Goal: Task Accomplishment & Management: Use online tool/utility

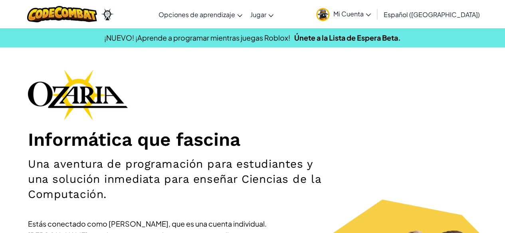
click at [330, 73] on div "Informática que fascina Una aventura de programación para estudiantes y una sol…" at bounding box center [252, 194] width 449 height 250
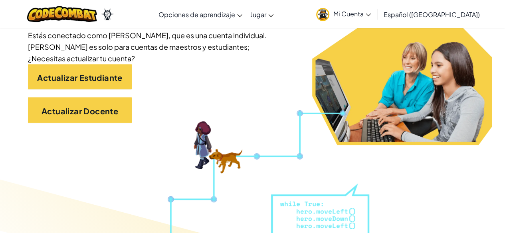
scroll to position [199, 0]
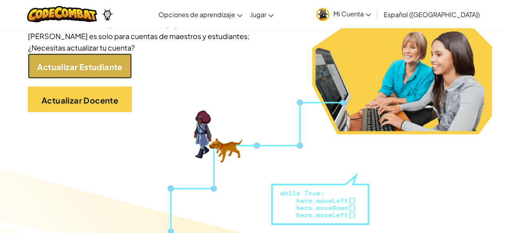
click at [105, 74] on link "Actualizar Estudiante" at bounding box center [80, 66] width 104 height 26
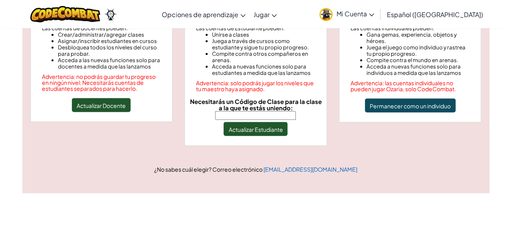
scroll to position [120, 0]
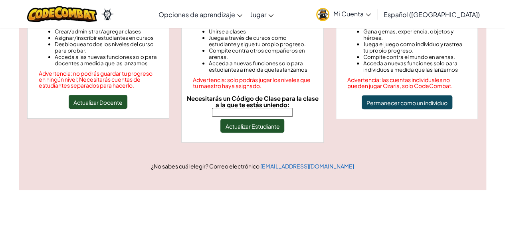
click at [260, 112] on input "Necesitarás un Código de Clase para la clase a la que te estás uniendo:" at bounding box center [252, 112] width 81 height 9
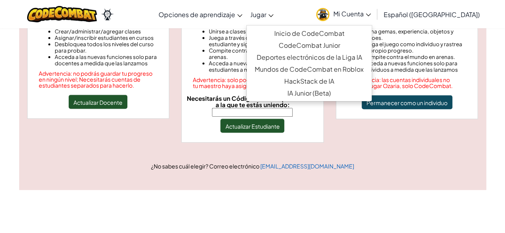
paste input "TeamSoftLong"
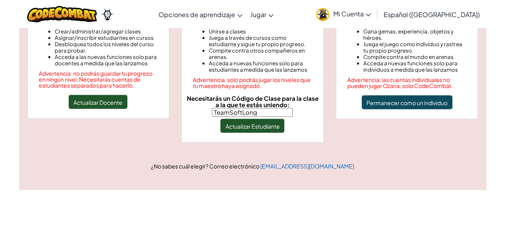
type input "TeamSoftLong"
click at [276, 123] on font "Actualizar Estudiante" at bounding box center [252, 126] width 54 height 7
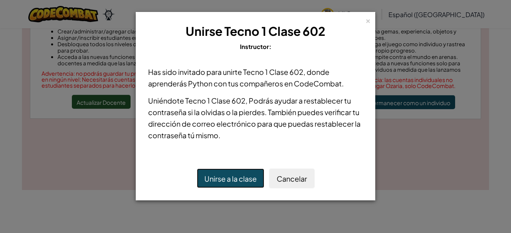
click at [239, 179] on font "Unirse a la clase" at bounding box center [230, 178] width 52 height 9
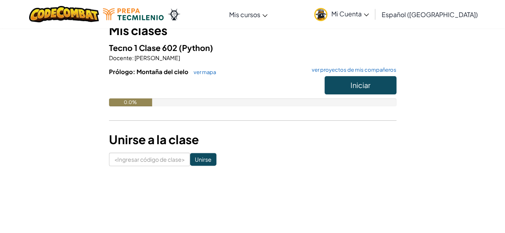
scroll to position [40, 0]
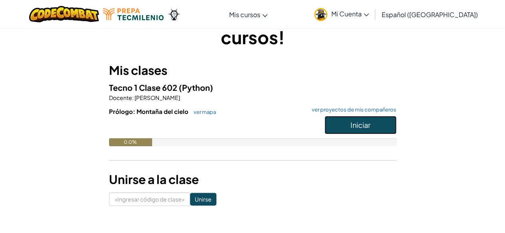
click at [342, 123] on button "Iniciar" at bounding box center [360, 125] width 72 height 18
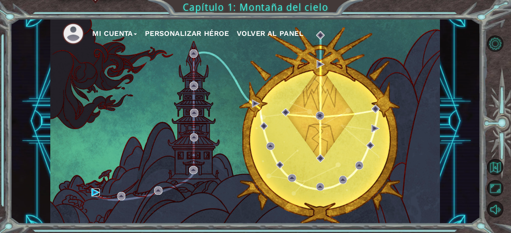
click at [93, 191] on img at bounding box center [95, 193] width 8 height 8
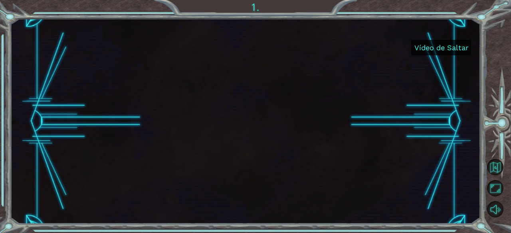
click at [440, 44] on font "Vídeo de Saltar" at bounding box center [441, 47] width 54 height 8
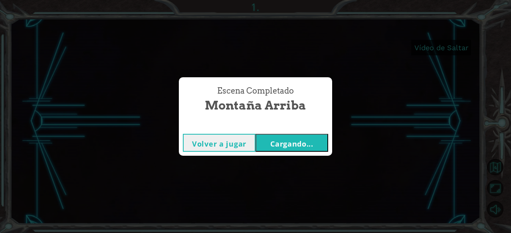
click at [251, 146] on button "Volver a jugar" at bounding box center [219, 143] width 73 height 18
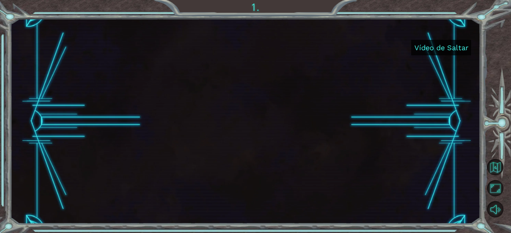
click at [418, 49] on font "Vídeo de Saltar" at bounding box center [441, 47] width 54 height 8
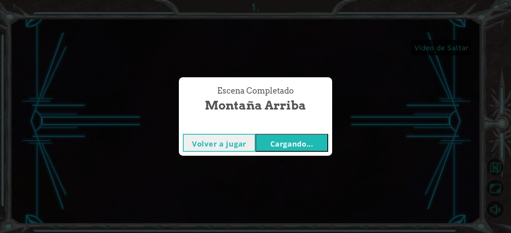
click at [219, 142] on font "Volver a jugar" at bounding box center [219, 144] width 54 height 10
click at [277, 142] on font "Cargando..." at bounding box center [291, 144] width 43 height 10
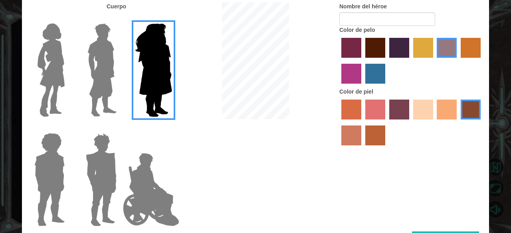
click at [346, 144] on label "color de piel arena ardiente" at bounding box center [351, 136] width 20 height 20
click at [481, 122] on input "color de piel arena ardiente" at bounding box center [481, 122] width 0 height 0
click at [383, 108] on label "color de piel frily" at bounding box center [375, 110] width 20 height 20
click at [362, 122] on input "color de piel frily" at bounding box center [362, 122] width 0 height 0
click at [413, 108] on label "color de piel de playa de arena" at bounding box center [423, 110] width 20 height 20
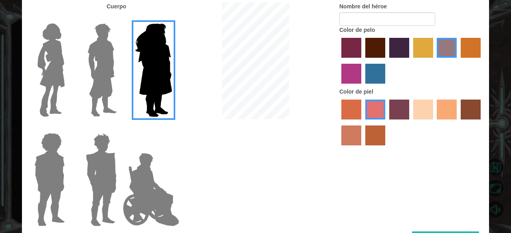
click at [410, 122] on input "color de piel de playa de arena" at bounding box center [410, 122] width 0 height 0
click at [110, 73] on img at bounding box center [101, 70] width 35 height 100
click at [120, 18] on input "El héroe Lars" at bounding box center [120, 18] width 0 height 0
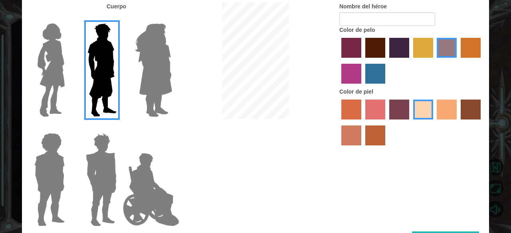
click at [94, 162] on img at bounding box center [101, 180] width 37 height 100
click at [120, 128] on input "Granate héroe" at bounding box center [120, 128] width 0 height 0
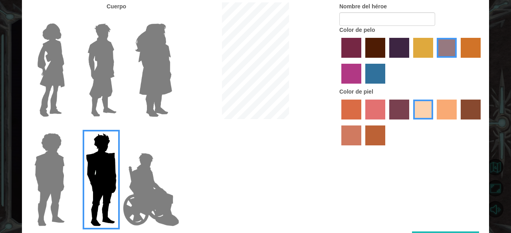
click at [52, 173] on img at bounding box center [49, 180] width 37 height 100
click at [68, 128] on input "Héroe Steven" at bounding box center [68, 128] width 0 height 0
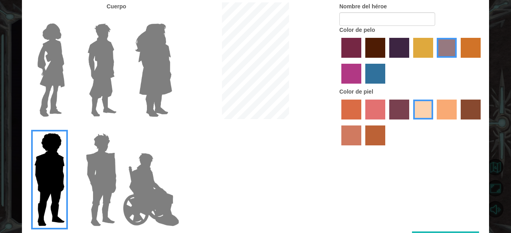
click at [104, 184] on img at bounding box center [101, 180] width 37 height 100
click at [120, 128] on input "Granate héroe" at bounding box center [120, 128] width 0 height 0
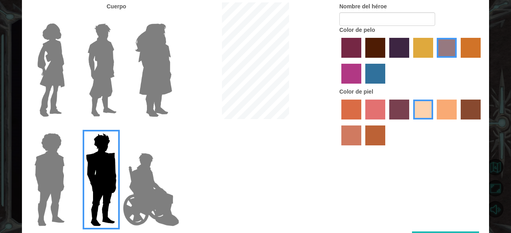
click at [140, 197] on img at bounding box center [151, 190] width 63 height 80
click at [172, 128] on input "Héroe Jamie" at bounding box center [172, 128] width 0 height 0
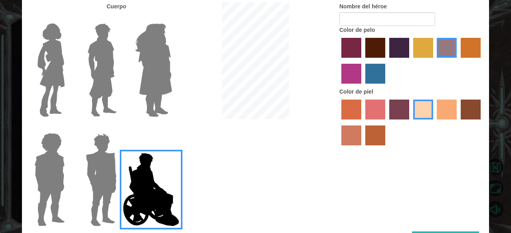
click at [116, 185] on img at bounding box center [101, 180] width 37 height 100
click at [120, 128] on input "Granate héroe" at bounding box center [120, 128] width 0 height 0
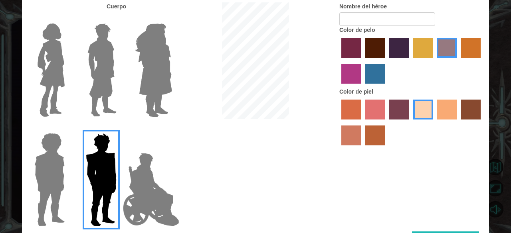
click at [127, 77] on div at bounding box center [152, 67] width 52 height 110
click at [106, 78] on img at bounding box center [101, 70] width 35 height 100
click at [120, 18] on input "El héroe Lars" at bounding box center [120, 18] width 0 height 0
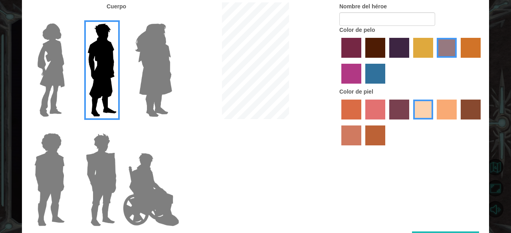
drag, startPoint x: 472, startPoint y: 107, endPoint x: 463, endPoint y: 109, distance: 8.9
click at [471, 107] on label "color de piel karma" at bounding box center [470, 110] width 20 height 20
click at [457, 122] on input "color de piel karma" at bounding box center [457, 122] width 0 height 0
click at [440, 109] on label "color de piel de tacao" at bounding box center [446, 110] width 20 height 20
click at [434, 122] on input "color de piel de tacao" at bounding box center [434, 122] width 0 height 0
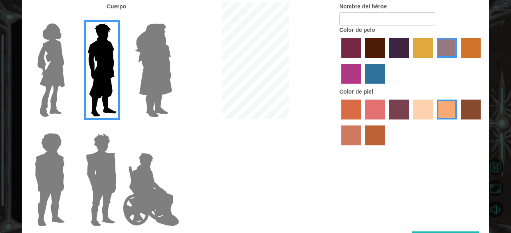
click at [432, 108] on div at bounding box center [411, 124] width 144 height 52
click at [418, 113] on label "color de piel de playa de arena" at bounding box center [423, 110] width 20 height 20
click at [410, 122] on input "color de piel de playa de arena" at bounding box center [410, 122] width 0 height 0
drag, startPoint x: 344, startPoint y: 121, endPoint x: 347, endPoint y: 124, distance: 4.2
click at [343, 121] on div at bounding box center [411, 124] width 144 height 52
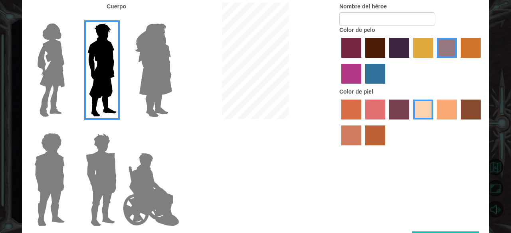
click at [445, 110] on label "color de piel de tacao" at bounding box center [446, 110] width 20 height 20
click at [434, 122] on input "color de piel de tacao" at bounding box center [434, 122] width 0 height 0
click at [381, 46] on label "color de pelo granate" at bounding box center [375, 48] width 20 height 20
click at [362, 61] on input "color de pelo granate" at bounding box center [362, 61] width 0 height 0
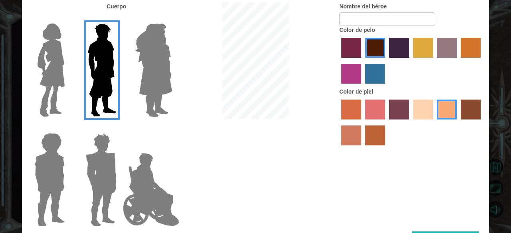
click at [402, 41] on label "color de pelo morado intenso" at bounding box center [399, 48] width 20 height 20
click at [386, 61] on input "color de pelo morado intenso" at bounding box center [386, 61] width 0 height 0
click at [468, 110] on label "color de piel karma" at bounding box center [470, 110] width 20 height 20
click at [457, 122] on input "color de piel karma" at bounding box center [457, 122] width 0 height 0
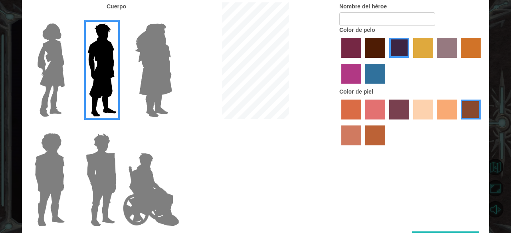
click at [449, 108] on label "color de piel de tacao" at bounding box center [446, 110] width 20 height 20
click at [434, 122] on input "color de piel de tacao" at bounding box center [434, 122] width 0 height 0
click at [359, 47] on label "color de pelo pimentón" at bounding box center [351, 48] width 20 height 20
click at [338, 61] on input "color de pelo pimentón" at bounding box center [338, 61] width 0 height 0
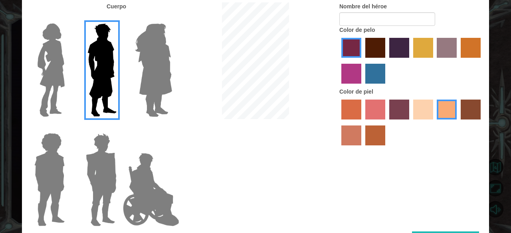
click at [360, 74] on label "color de cabello violeta rojo medio" at bounding box center [351, 74] width 20 height 20
click at [481, 61] on input "color de cabello violeta rojo medio" at bounding box center [481, 61] width 0 height 0
click at [377, 74] on label "color de cabello lachmara" at bounding box center [375, 74] width 20 height 20
click at [362, 87] on input "color de cabello lachmara" at bounding box center [362, 87] width 0 height 0
click at [413, 49] on label "color de pelo del tulipán" at bounding box center [423, 48] width 20 height 20
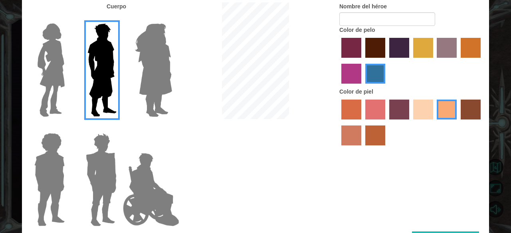
click at [410, 61] on input "color de pelo del tulipán" at bounding box center [410, 61] width 0 height 0
click at [401, 50] on label "color de pelo morado intenso" at bounding box center [399, 48] width 20 height 20
click at [386, 61] on input "color de pelo morado intenso" at bounding box center [386, 61] width 0 height 0
click at [375, 47] on label "color de pelo granate" at bounding box center [375, 48] width 20 height 20
click at [362, 61] on input "color de pelo granate" at bounding box center [362, 61] width 0 height 0
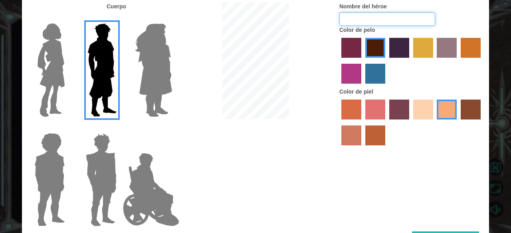
click at [373, 15] on input "Nombre del héroe" at bounding box center [387, 19] width 96 height 14
click at [62, 92] on img at bounding box center [51, 70] width 34 height 100
click at [68, 18] on input "Héroe Connie" at bounding box center [68, 18] width 0 height 0
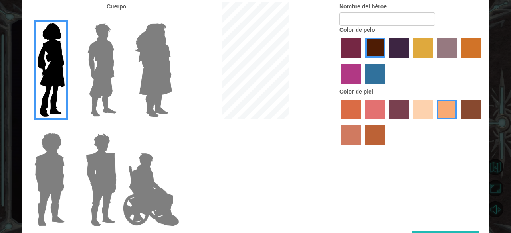
click at [347, 137] on label "color de piel arena ardiente" at bounding box center [351, 136] width 20 height 20
click at [481, 122] on input "color de piel arena ardiente" at bounding box center [481, 122] width 0 height 0
click at [378, 111] on label "color de piel frily" at bounding box center [375, 110] width 20 height 20
click at [362, 122] on input "color de piel frily" at bounding box center [362, 122] width 0 height 0
click at [401, 111] on label "color de piel tosca" at bounding box center [399, 110] width 20 height 20
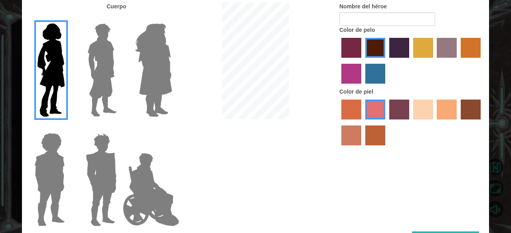
click at [386, 122] on input "color de piel tosca" at bounding box center [386, 122] width 0 height 0
click at [417, 114] on label "color de piel de playa de arena" at bounding box center [423, 110] width 20 height 20
click at [410, 122] on input "color de piel de playa de arena" at bounding box center [410, 122] width 0 height 0
click at [404, 111] on label "color de piel tosca" at bounding box center [399, 110] width 20 height 20
click at [386, 122] on input "color de piel tosca" at bounding box center [386, 122] width 0 height 0
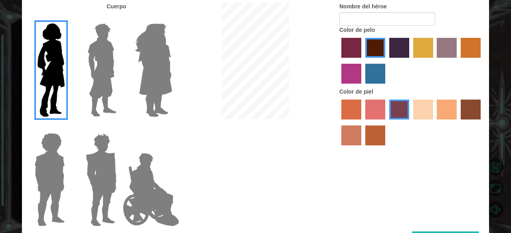
click at [397, 51] on label "color de pelo morado intenso" at bounding box center [399, 48] width 20 height 20
click at [386, 61] on input "color de pelo morado intenso" at bounding box center [386, 61] width 0 height 0
click at [473, 51] on label "color de cabello gota dorada" at bounding box center [470, 48] width 20 height 20
click at [457, 61] on input "color de cabello gota dorada" at bounding box center [457, 61] width 0 height 0
click at [421, 111] on label "color de piel de playa de arena" at bounding box center [423, 110] width 20 height 20
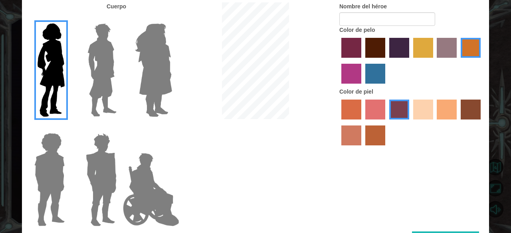
click at [410, 122] on input "color de piel de playa de arena" at bounding box center [410, 122] width 0 height 0
click at [442, 49] on label "color de pelo de bazar" at bounding box center [446, 48] width 20 height 20
click at [434, 61] on input "color de pelo de bazar" at bounding box center [434, 61] width 0 height 0
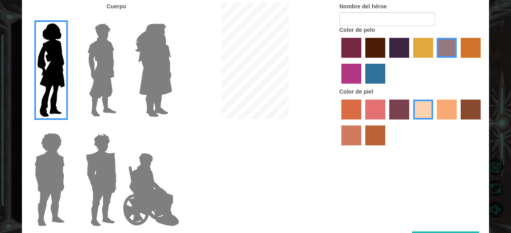
click at [376, 75] on label "color de cabello lachmara" at bounding box center [375, 74] width 20 height 20
click at [362, 87] on input "color de cabello lachmara" at bounding box center [362, 87] width 0 height 0
click at [358, 79] on label "color de cabello violeta rojo medio" at bounding box center [351, 74] width 20 height 20
click at [481, 61] on input "color de cabello violeta rojo medio" at bounding box center [481, 61] width 0 height 0
click at [357, 50] on label "color de pelo pimentón" at bounding box center [351, 48] width 20 height 20
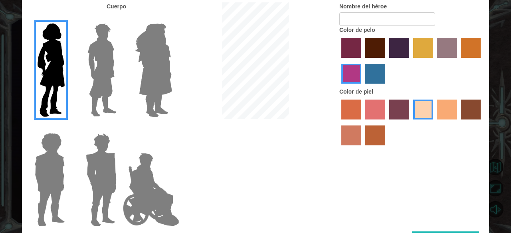
click at [338, 61] on input "color de pelo pimentón" at bounding box center [338, 61] width 0 height 0
click at [467, 113] on label "color de piel karma" at bounding box center [470, 110] width 20 height 20
click at [457, 122] on input "color de piel karma" at bounding box center [457, 122] width 0 height 0
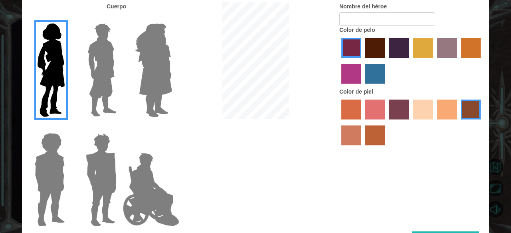
click at [443, 111] on label "color de piel de tacao" at bounding box center [446, 110] width 20 height 20
click at [434, 122] on input "color de piel de tacao" at bounding box center [434, 122] width 0 height 0
click at [378, 73] on label "color de cabello lachmara" at bounding box center [375, 74] width 20 height 20
click at [362, 87] on input "color de cabello lachmara" at bounding box center [362, 87] width 0 height 0
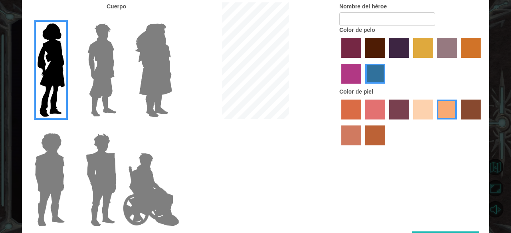
click at [370, 51] on label "color de pelo granate" at bounding box center [375, 48] width 20 height 20
click at [362, 61] on input "color de pelo granate" at bounding box center [362, 61] width 0 height 0
click at [384, 50] on label "color de pelo granate" at bounding box center [375, 48] width 20 height 20
click at [362, 61] on input "color de pelo granate" at bounding box center [362, 61] width 0 height 0
click at [397, 48] on label "color de pelo morado intenso" at bounding box center [399, 48] width 20 height 20
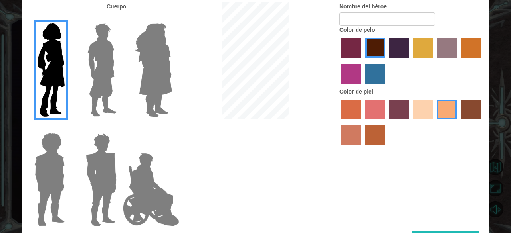
click at [386, 61] on input "color de pelo morado intenso" at bounding box center [386, 61] width 0 height 0
click at [100, 98] on img at bounding box center [101, 70] width 35 height 100
click at [120, 18] on input "El héroe Lars" at bounding box center [120, 18] width 0 height 0
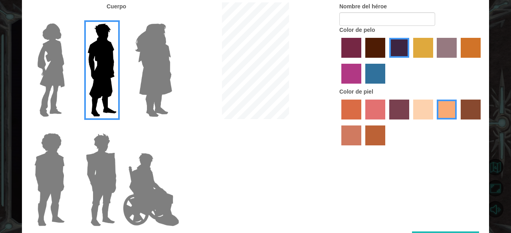
click at [426, 111] on label "color de piel de playa de arena" at bounding box center [423, 110] width 20 height 20
click at [410, 122] on input "color de piel de playa de arena" at bounding box center [410, 122] width 0 height 0
click at [444, 110] on label "color de piel de tacao" at bounding box center [446, 110] width 20 height 20
click at [434, 122] on input "color de piel de tacao" at bounding box center [434, 122] width 0 height 0
click at [379, 55] on label "color de pelo granate" at bounding box center [375, 48] width 20 height 20
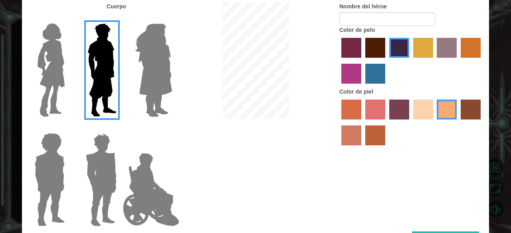
click at [362, 61] on input "color de pelo granate" at bounding box center [362, 61] width 0 height 0
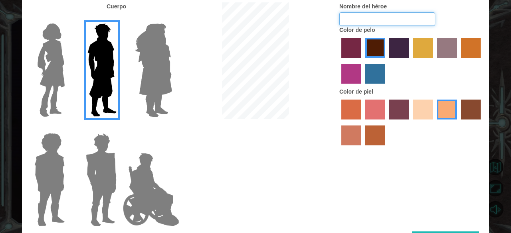
click at [394, 19] on input "Nombre del héroe" at bounding box center [387, 19] width 96 height 14
type input "yuly"
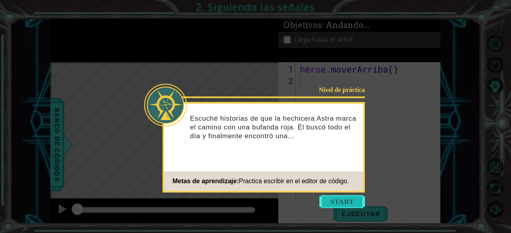
click at [338, 201] on button "Comenzar" at bounding box center [341, 201] width 45 height 13
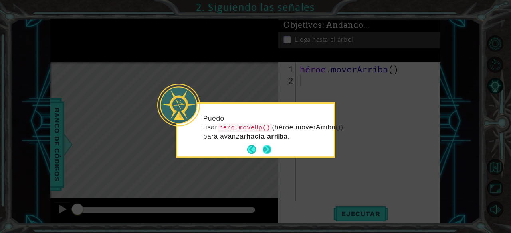
click at [268, 147] on button "Próximo" at bounding box center [266, 150] width 9 height 9
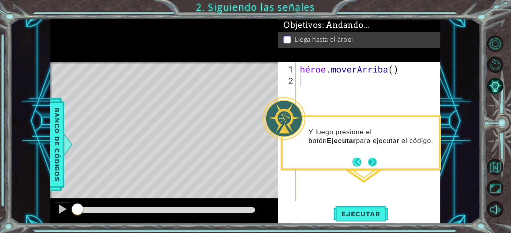
click at [371, 160] on button "Próximo" at bounding box center [372, 162] width 9 height 9
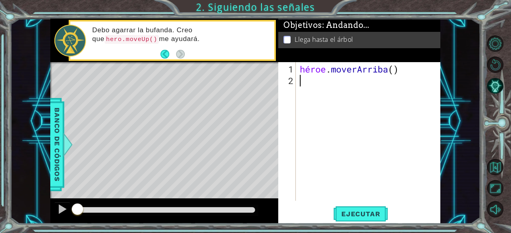
click at [403, 69] on div "héroe . moverArriba ( )" at bounding box center [370, 144] width 144 height 162
click at [398, 72] on div "héroe . moverArriba ( )" at bounding box center [370, 144] width 144 height 162
click at [357, 72] on div "hero . moveUp ( )" at bounding box center [370, 144] width 144 height 162
click at [365, 69] on div "hero . moveUp ( )" at bounding box center [370, 144] width 144 height 162
click at [355, 217] on span "Ejecutar" at bounding box center [360, 214] width 55 height 8
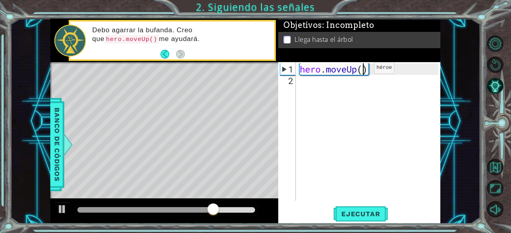
scroll to position [0, 3]
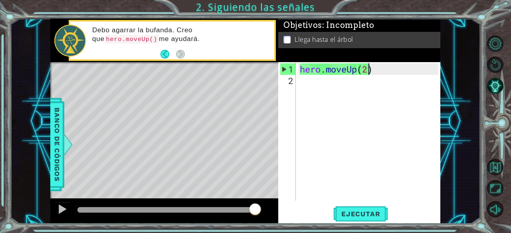
type textarea "hero.moveUp()"
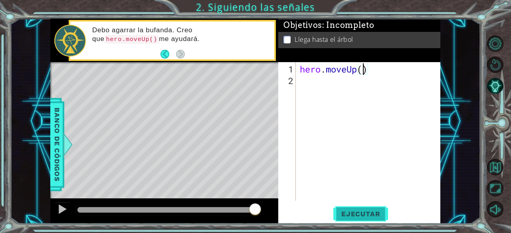
click at [356, 213] on span "Ejecutar" at bounding box center [360, 214] width 55 height 8
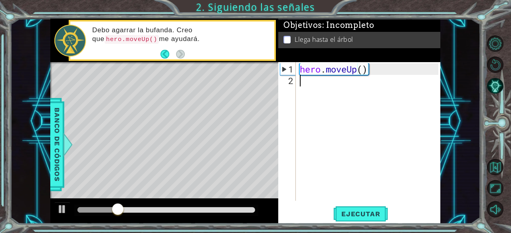
click at [371, 76] on div "hero . moveUp ( )" at bounding box center [370, 144] width 144 height 162
click at [289, 84] on div "2" at bounding box center [288, 81] width 16 height 12
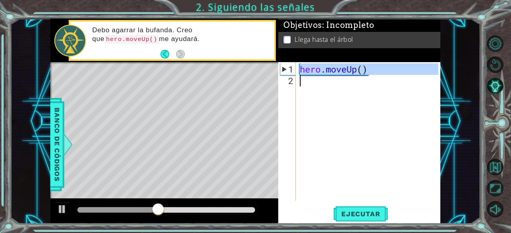
drag, startPoint x: 289, startPoint y: 73, endPoint x: 290, endPoint y: 88, distance: 15.2
type textarea "hero.moveUp()"
drag, startPoint x: 288, startPoint y: 69, endPoint x: 294, endPoint y: 76, distance: 9.7
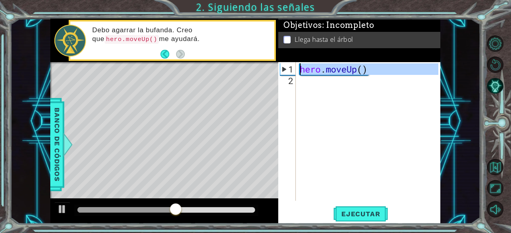
type textarea "hero.moveUp()"
drag, startPoint x: 282, startPoint y: 69, endPoint x: 304, endPoint y: 83, distance: 26.3
click at [304, 83] on div "1 2 hero . moveUp ( ) ההההההההההההההההההההההההההההההההההההההההההההההההההההההההה…" at bounding box center [358, 131] width 160 height 139
type textarea "hero.moveUp()"
click at [314, 80] on div "hero . moveUp ( )" at bounding box center [368, 131] width 140 height 139
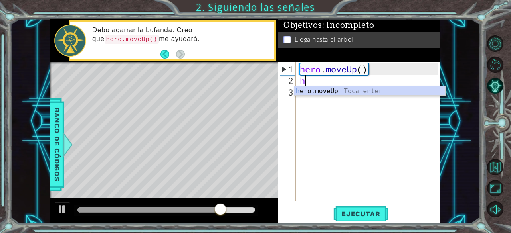
type textarea "her"
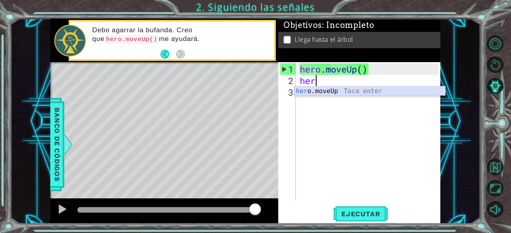
click at [322, 93] on div "her o.moveUp Toca enter" at bounding box center [369, 101] width 151 height 29
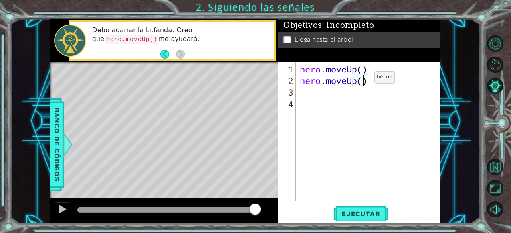
click at [362, 81] on div "hero . moveUp ( ) hero . moveUp ( )" at bounding box center [370, 144] width 144 height 162
type textarea "hero.moveUp()"
click at [357, 217] on span "Ejecutar" at bounding box center [360, 214] width 55 height 8
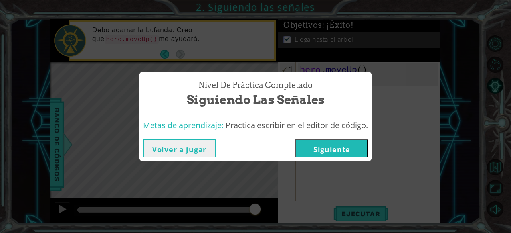
click at [322, 148] on button "Siguiente" at bounding box center [331, 149] width 73 height 18
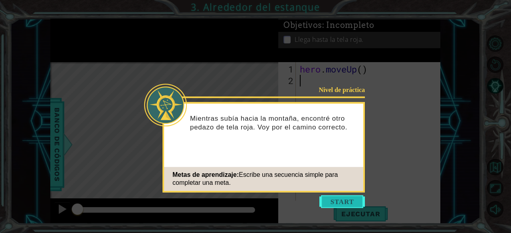
click at [331, 200] on button "Start" at bounding box center [341, 201] width 45 height 13
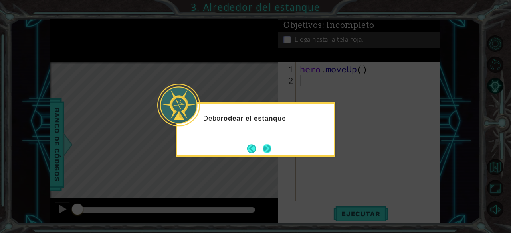
click at [267, 150] on button "Next" at bounding box center [266, 148] width 9 height 9
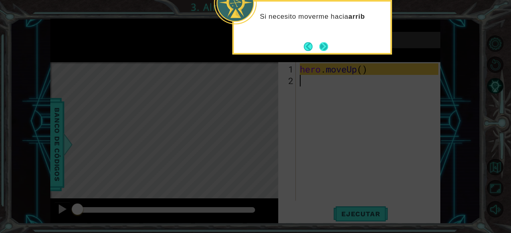
click at [324, 48] on button "Next" at bounding box center [323, 46] width 9 height 9
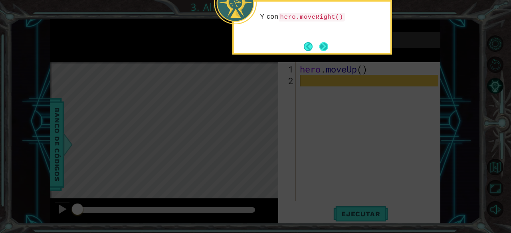
click at [322, 42] on button "Next" at bounding box center [323, 46] width 9 height 9
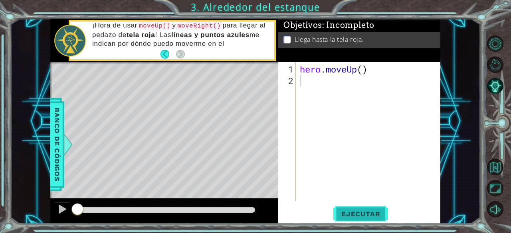
click at [349, 211] on span "Ejecutar" at bounding box center [360, 214] width 55 height 8
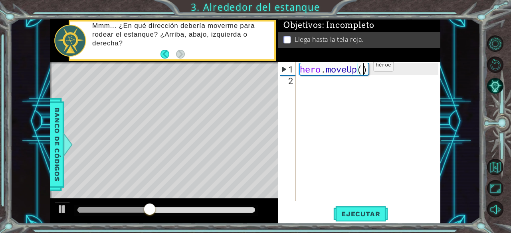
click at [361, 69] on div "hero . moveUp ( )" at bounding box center [370, 144] width 144 height 162
type textarea "hero.moveUp(1)"
click at [364, 218] on span "Ejecutar" at bounding box center [360, 214] width 55 height 8
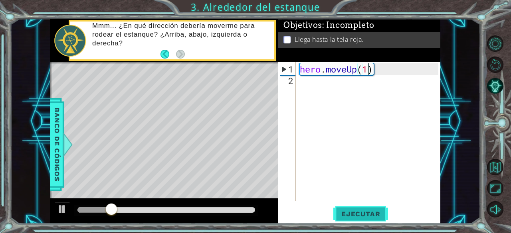
scroll to position [0, 0]
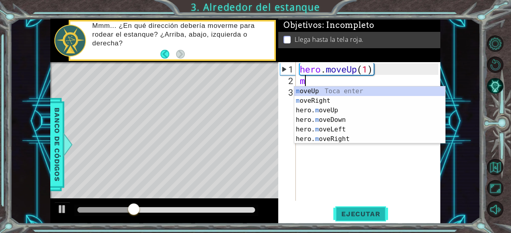
type textarea "mp"
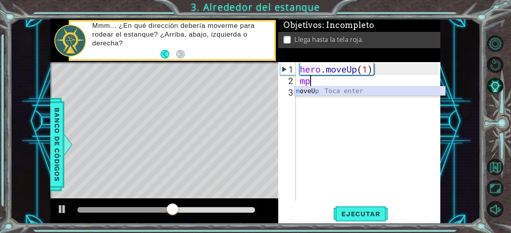
click at [332, 90] on div "m oveU p Toca enter" at bounding box center [369, 101] width 151 height 29
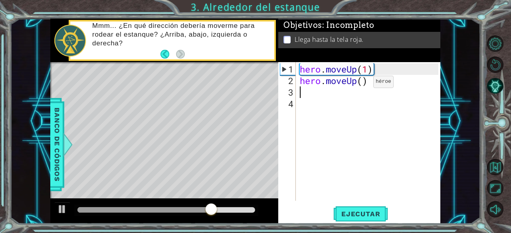
click at [361, 85] on div "hero . moveUp ( 1 ) hero . moveUp ( )" at bounding box center [370, 144] width 144 height 162
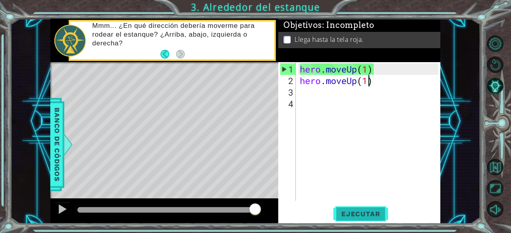
type textarea "hero.moveUp(1)"
click at [361, 213] on span "Ejecutar" at bounding box center [360, 214] width 55 height 8
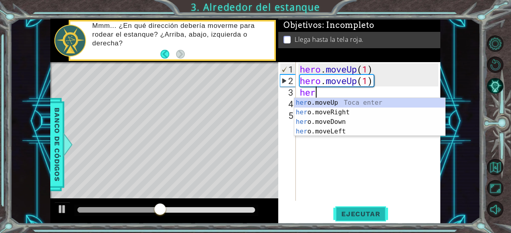
scroll to position [0, 0]
type textarea "hero"
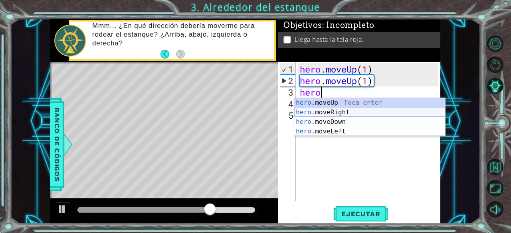
click at [339, 112] on div "hero .moveUp Toca enter hero .moveRight Toca enter hero .moveDown Toca enter he…" at bounding box center [369, 126] width 151 height 57
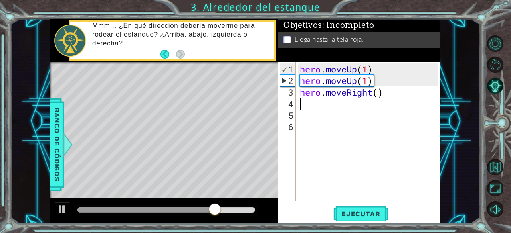
scroll to position [0, 0]
click at [357, 219] on button "Ejecutar" at bounding box center [360, 214] width 55 height 16
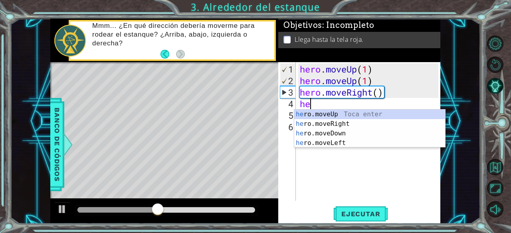
type textarea "hero"
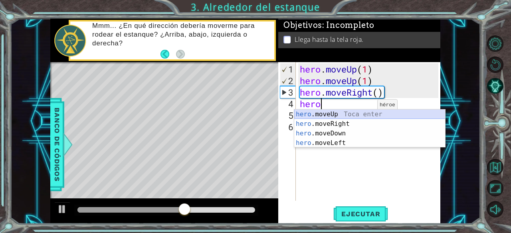
click at [352, 113] on div "hero .moveUp Toca enter hero .moveRight Toca enter hero .moveDown Toca enter he…" at bounding box center [369, 138] width 151 height 57
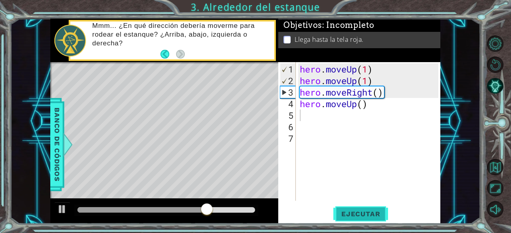
click at [358, 217] on span "Ejecutar" at bounding box center [360, 214] width 55 height 8
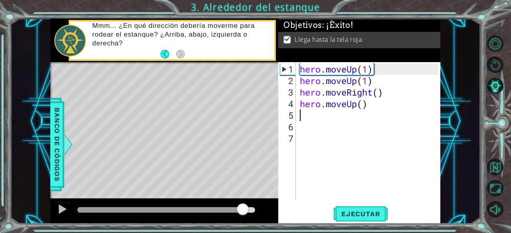
click at [243, 212] on div at bounding box center [165, 210] width 177 height 6
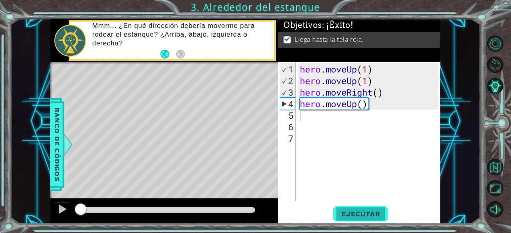
click at [337, 213] on span "Ejecutar" at bounding box center [360, 214] width 55 height 8
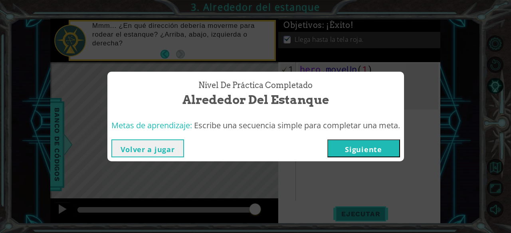
click at [376, 151] on button "Siguiente" at bounding box center [363, 149] width 73 height 18
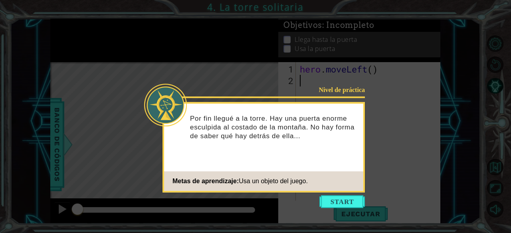
click at [340, 211] on icon at bounding box center [255, 116] width 511 height 233
click at [344, 203] on button "Start" at bounding box center [341, 201] width 45 height 13
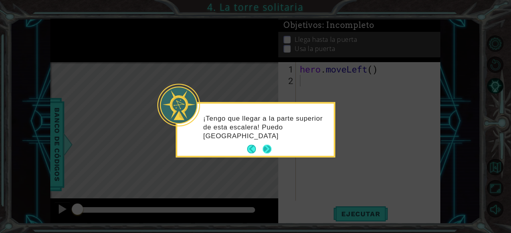
click at [270, 146] on button "Next" at bounding box center [266, 149] width 9 height 9
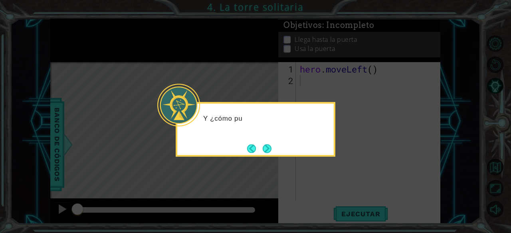
click at [270, 146] on button "Next" at bounding box center [266, 148] width 9 height 9
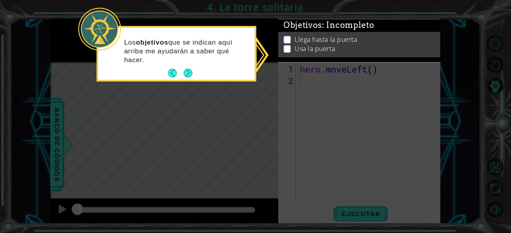
click at [289, 37] on p at bounding box center [286, 40] width 7 height 8
click at [189, 70] on button "Next" at bounding box center [187, 73] width 9 height 9
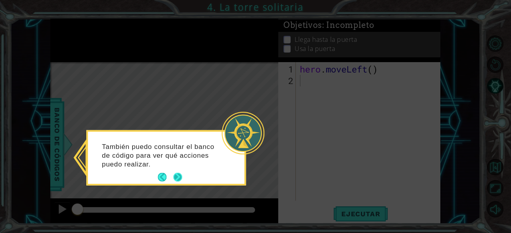
click at [175, 170] on div "También puedo consultar el banco de código para ver qué acciones puedo realizar." at bounding box center [166, 158] width 156 height 52
click at [178, 175] on button "Next" at bounding box center [177, 177] width 9 height 9
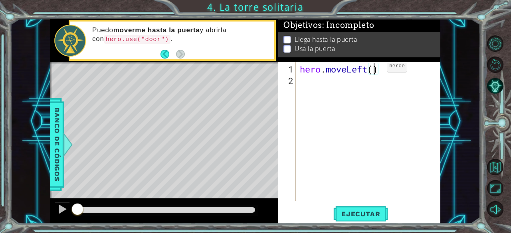
click at [374, 69] on div "hero . moveLeft ( )" at bounding box center [370, 144] width 144 height 162
type textarea "hero.moveLeft(6)"
click at [349, 215] on span "Ejecutar" at bounding box center [360, 214] width 55 height 8
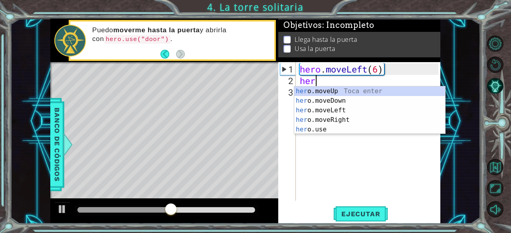
scroll to position [0, 0]
type textarea "hero"
click at [351, 90] on div "hero .moveUp Toca enter hero .moveDown Toca enter hero .moveLeft Toca enter her…" at bounding box center [369, 120] width 151 height 67
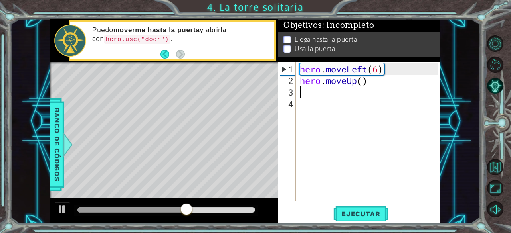
scroll to position [0, 0]
click at [363, 82] on div "hero . moveLeft ( 6 ) hero . moveUp ( )" at bounding box center [370, 144] width 144 height 162
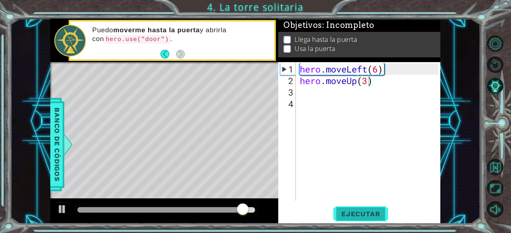
click at [357, 213] on span "Ejecutar" at bounding box center [360, 214] width 55 height 8
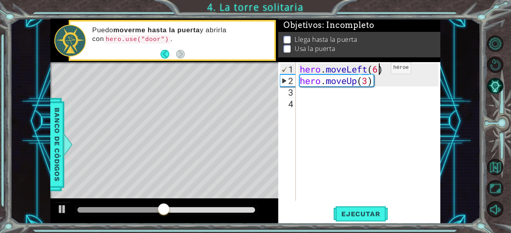
click at [378, 71] on div "hero . moveLeft ( 6 ) hero . moveUp ( 3 )" at bounding box center [370, 144] width 144 height 162
click at [370, 210] on button "Ejecutar" at bounding box center [360, 214] width 55 height 16
type textarea "hero.moveLeft(2)"
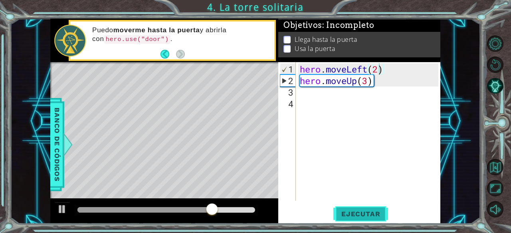
drag, startPoint x: 366, startPoint y: 224, endPoint x: 374, endPoint y: 211, distance: 15.4
click at [374, 211] on div "1 ההההההההההההההההההההההההההההההההההההההההההההההההההההההההההההההההההההההההההההה…" at bounding box center [255, 116] width 511 height 233
click at [374, 211] on span "Ejecutar" at bounding box center [360, 214] width 55 height 8
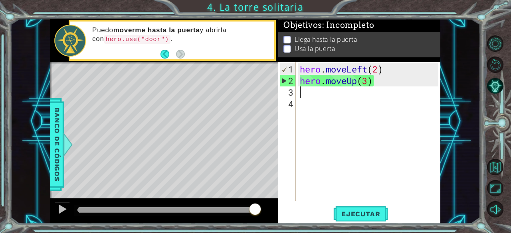
click at [373, 87] on div "hero . moveLeft ( 2 ) hero . moveUp ( 3 )" at bounding box center [370, 144] width 144 height 162
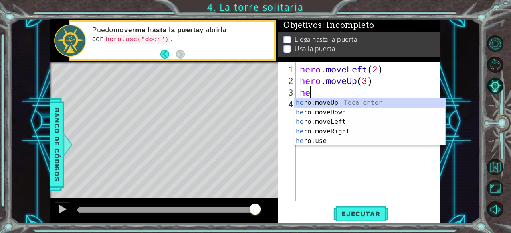
type textarea "her"
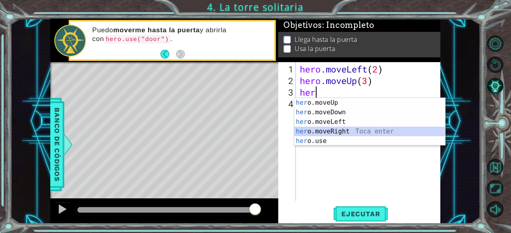
click at [333, 135] on div "her o.moveUp Toca enter her o.moveDown Toca enter her o.moveLeft [PERSON_NAME] …" at bounding box center [369, 131] width 151 height 67
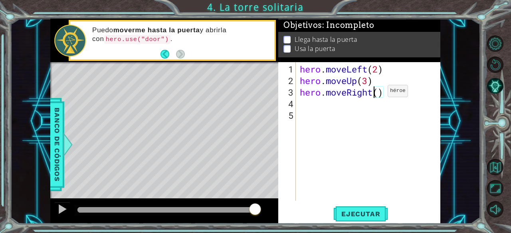
click at [375, 95] on div "hero . moveLeft ( 2 ) hero . moveUp ( 3 ) hero . moveRight ( )" at bounding box center [370, 144] width 144 height 162
click at [357, 210] on span "Ejecutar" at bounding box center [360, 214] width 55 height 8
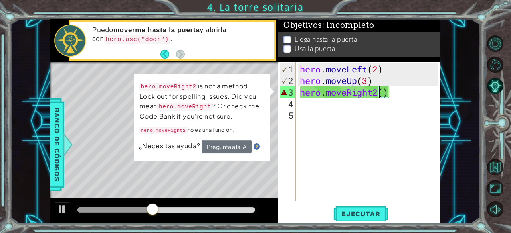
scroll to position [0, 3]
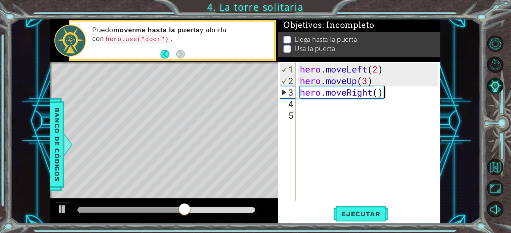
click at [382, 97] on div "hero . moveLeft ( 2 ) hero . moveUp ( 3 ) hero . moveRight ( )" at bounding box center [370, 144] width 144 height 162
click at [379, 95] on div "hero . moveLeft ( 2 ) hero . moveUp ( 3 ) hero . moveRight ( )" at bounding box center [370, 144] width 144 height 162
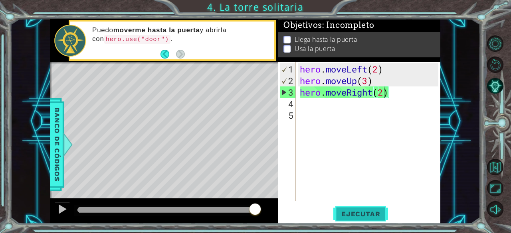
click at [373, 213] on span "Ejecutar" at bounding box center [360, 214] width 55 height 8
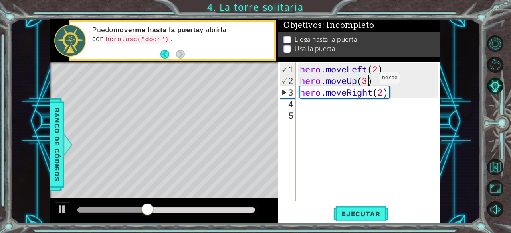
click at [367, 82] on div "hero . moveLeft ( 2 ) hero . moveUp ( 3 ) hero . moveRight ( 2 )" at bounding box center [370, 144] width 144 height 162
click at [361, 217] on span "Ejecutar" at bounding box center [360, 214] width 55 height 8
click at [385, 95] on div "hero . moveLeft ( 2 ) hero . moveUp ( 2 ) hero . moveRight ( 2 )" at bounding box center [370, 144] width 144 height 162
type textarea "hero.moveRight(2)"
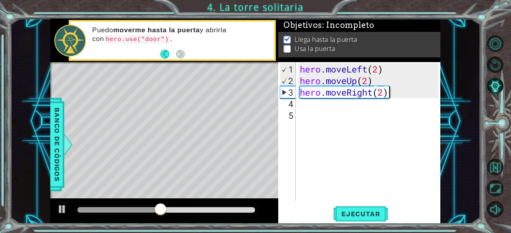
click at [388, 95] on div "hero . moveLeft ( 2 ) hero . moveUp ( 2 ) hero . moveRight ( 2 )" at bounding box center [370, 144] width 144 height 162
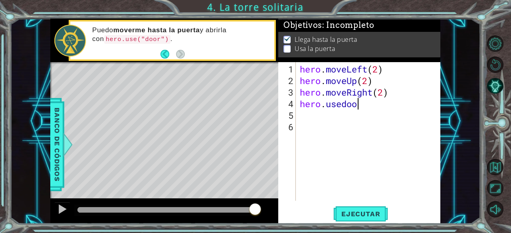
scroll to position [0, 2]
click at [363, 212] on span "Ejecutar" at bounding box center [360, 214] width 55 height 8
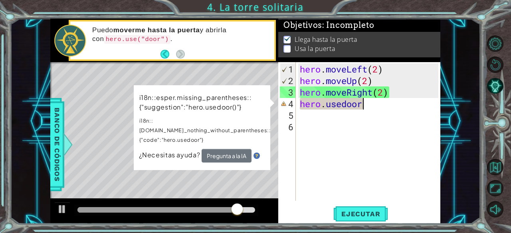
click at [367, 105] on div "hero . moveLeft ( 2 ) hero . moveUp ( 2 ) hero . moveRight ( 2 ) hero . [GEOGRA…" at bounding box center [370, 144] width 144 height 162
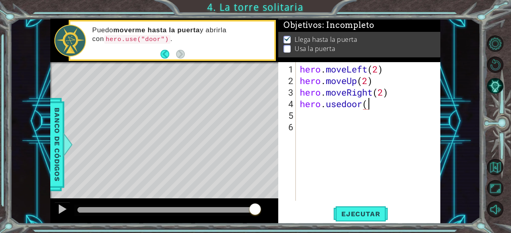
scroll to position [0, 3]
click at [362, 213] on span "Ejecutar" at bounding box center [360, 214] width 55 height 8
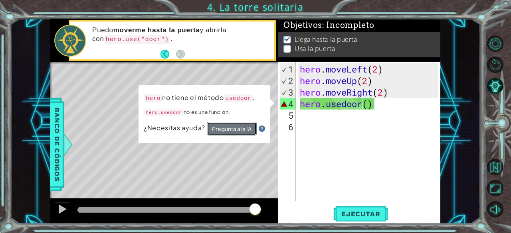
click at [245, 130] on button "Pregunta a la IA" at bounding box center [232, 129] width 50 height 14
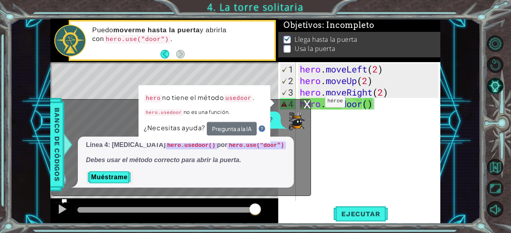
click at [308, 103] on div "x" at bounding box center [306, 104] width 7 height 8
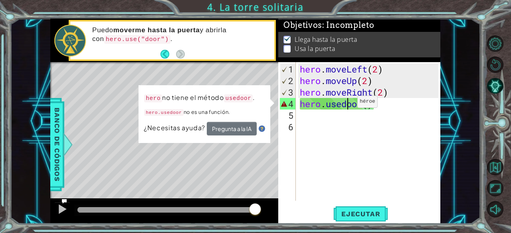
click at [345, 105] on div "hero . moveLeft ( 2 ) hero . moveUp ( 2 ) hero . moveRight ( 2 ) hero . [GEOGRA…" at bounding box center [370, 144] width 144 height 162
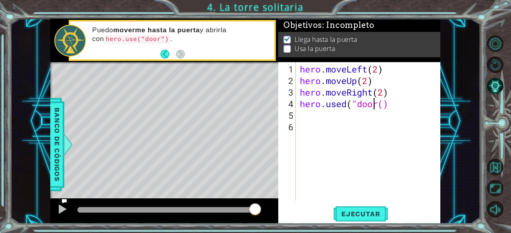
click at [375, 104] on div "hero . moveLeft ( 2 ) hero . moveUp ( 2 ) hero . moveRight ( 2 ) hero . used ( …" at bounding box center [370, 144] width 144 height 162
click at [378, 105] on div "hero . moveLeft ( 2 ) hero . moveUp ( 2 ) hero . moveRight ( 2 ) hero . used ( …" at bounding box center [370, 144] width 144 height 162
click at [402, 106] on div "hero . moveLeft ( 2 ) hero . moveUp ( 2 ) hero . moveRight ( 2 ) hero . used ( …" at bounding box center [370, 144] width 144 height 162
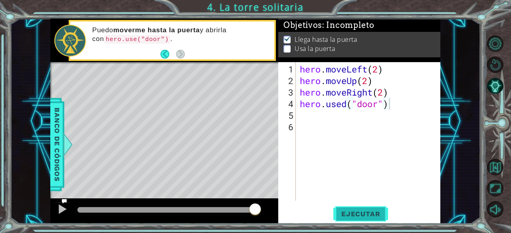
click at [356, 221] on button "Ejecutar" at bounding box center [360, 214] width 55 height 16
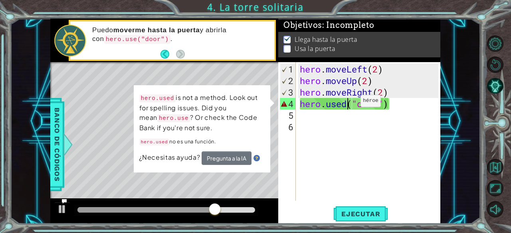
click at [348, 104] on div "hero . moveLeft ( 2 ) hero . moveUp ( 2 ) hero . moveRight ( 2 ) hero . used ( …" at bounding box center [370, 144] width 144 height 162
type textarea "hero.use("door")"
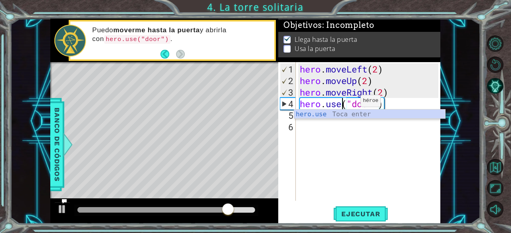
scroll to position [0, 3]
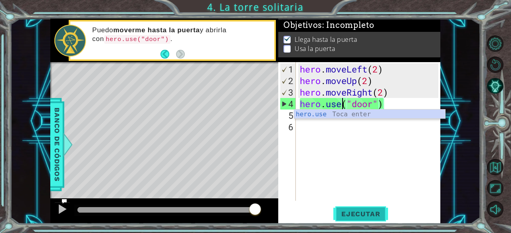
click at [357, 215] on span "Ejecutar" at bounding box center [360, 214] width 55 height 8
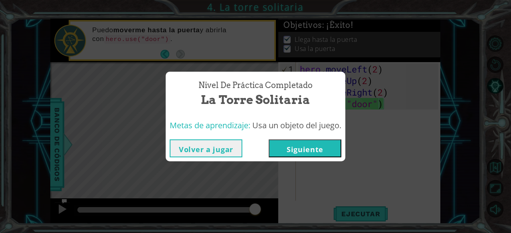
click at [333, 150] on button "Siguiente" at bounding box center [304, 149] width 73 height 18
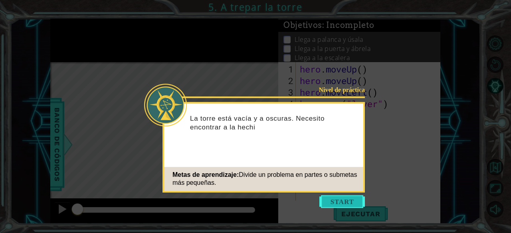
click at [343, 203] on button "Start" at bounding box center [341, 201] width 45 height 13
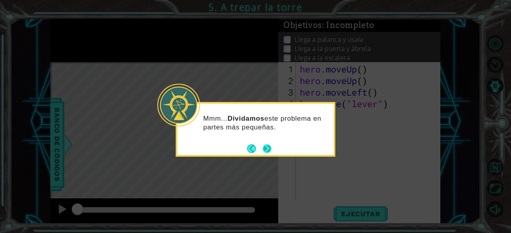
click at [267, 146] on button "Next" at bounding box center [266, 148] width 9 height 9
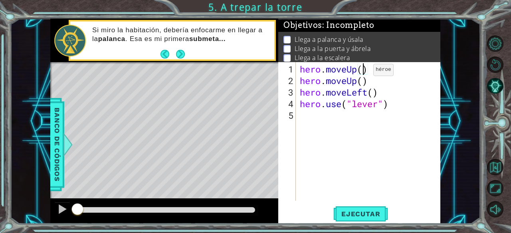
click at [361, 73] on div "hero . moveUp ( ) hero . moveUp ( ) hero . moveLeft ( ) hero . use ( "lever" )" at bounding box center [370, 144] width 144 height 162
click at [357, 212] on span "Ejecutar" at bounding box center [360, 214] width 55 height 8
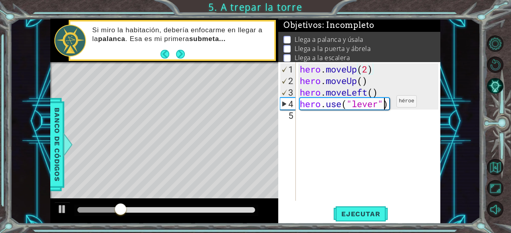
click at [384, 105] on div "hero . moveUp ( 2 ) hero . moveUp ( ) hero . moveLeft ( ) hero . use ( "lever" )" at bounding box center [370, 144] width 144 height 162
type textarea "hero.use("lever")"
click at [364, 213] on span "Ejecutar" at bounding box center [360, 214] width 55 height 8
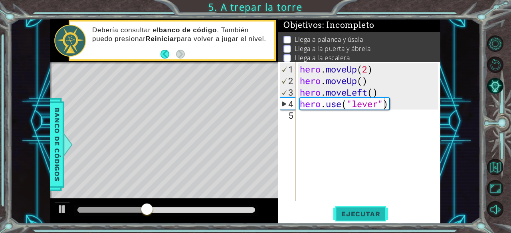
click at [364, 213] on span "Ejecutar" at bounding box center [360, 214] width 55 height 8
click at [387, 108] on div "hero . moveUp ( 2 ) hero . moveUp ( ) hero . moveLeft ( ) hero . use ( "lever" )" at bounding box center [370, 144] width 144 height 162
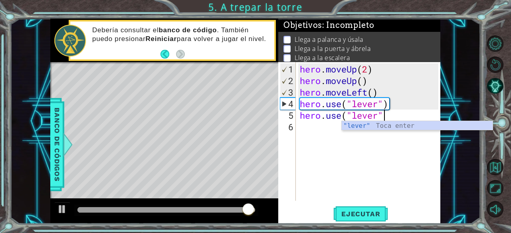
scroll to position [0, 4]
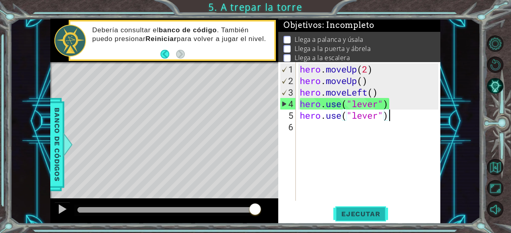
type textarea "hero.use("lever")"
click at [365, 219] on button "Ejecutar" at bounding box center [360, 214] width 55 height 16
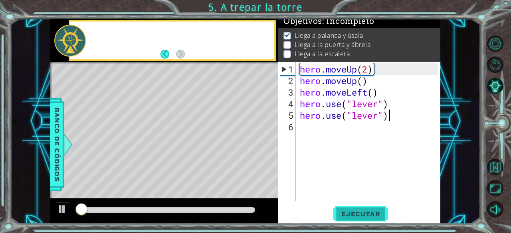
scroll to position [7, 0]
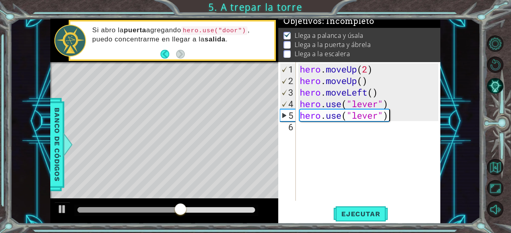
click at [391, 115] on div "hero . moveUp ( 2 ) hero . moveUp ( ) hero . moveLeft ( ) hero . use ( "lever" …" at bounding box center [370, 144] width 144 height 162
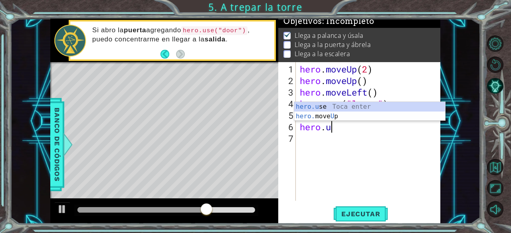
scroll to position [0, 1]
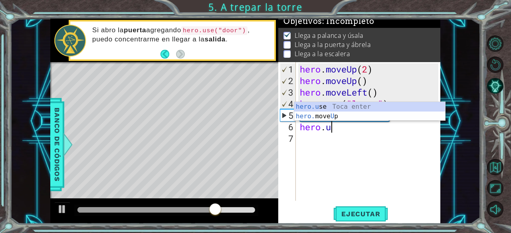
type textarea "hero."
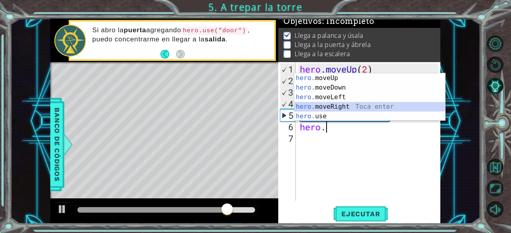
click at [371, 109] on div "hero. moveUp Toca enter hero. moveDown Toca enter hero. moveLeft Toca enter her…" at bounding box center [369, 106] width 151 height 67
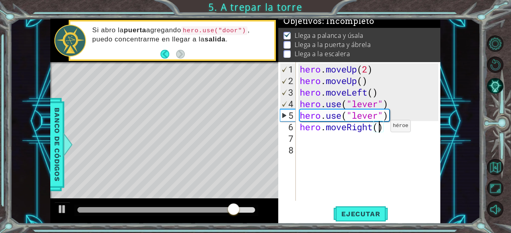
click at [378, 130] on div "hero . moveUp ( 2 ) hero . moveUp ( ) hero . moveLeft ( ) hero . use ( "lever" …" at bounding box center [370, 144] width 144 height 162
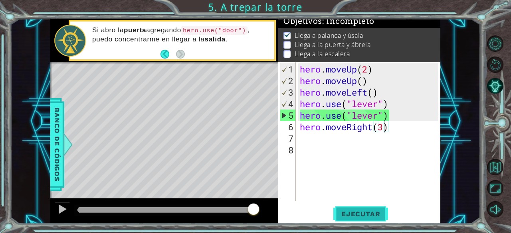
click at [367, 209] on button "Ejecutar" at bounding box center [360, 214] width 55 height 16
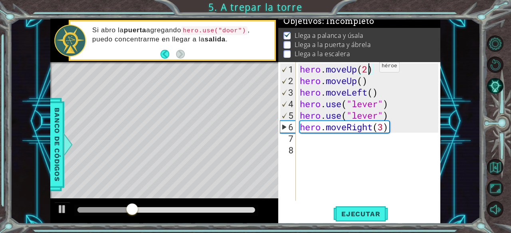
click at [367, 70] on div "hero . moveUp ( 2 ) hero . moveUp ( ) hero . moveLeft ( ) hero . use ( "lever" …" at bounding box center [370, 144] width 144 height 162
click at [387, 126] on div "hero . moveUp ( 1 ) hero . moveUp ( ) hero . moveLeft ( ) hero . use ( "lever" …" at bounding box center [370, 144] width 144 height 162
type textarea "hero.moveRight(3)"
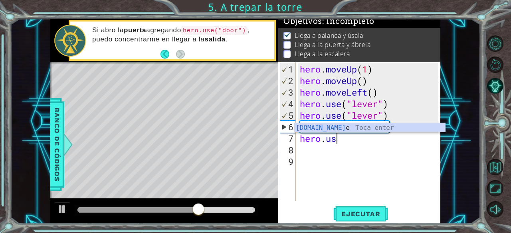
scroll to position [0, 1]
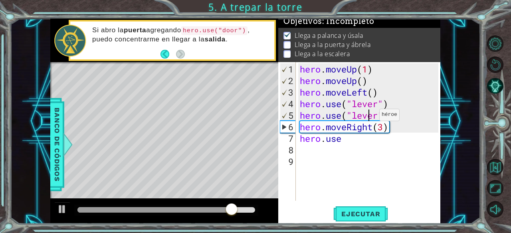
click at [367, 118] on div "hero . moveUp ( 1 ) hero . moveUp ( ) hero . moveLeft ( ) hero . use ( "lever" …" at bounding box center [370, 144] width 144 height 162
click at [349, 142] on div "hero . moveUp ( 1 ) hero . moveUp ( ) hero . moveLeft ( ) hero . use ( "lever" …" at bounding box center [370, 144] width 144 height 162
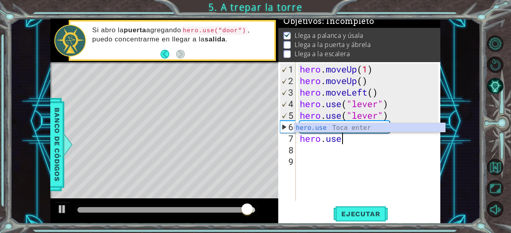
scroll to position [0, 0]
type textarea "h"
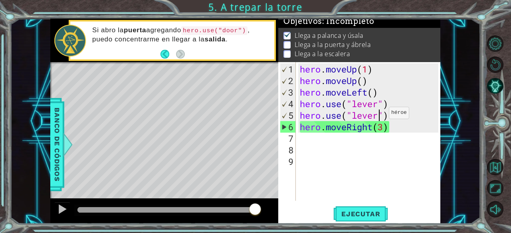
click at [377, 116] on div "hero . moveUp ( 1 ) hero . moveUp ( ) hero . moveLeft ( ) hero . use ( "lever" …" at bounding box center [370, 144] width 144 height 162
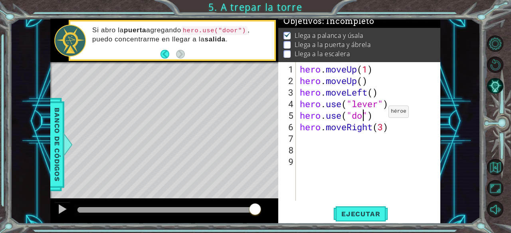
scroll to position [0, 3]
click at [368, 209] on button "Ejecutar" at bounding box center [360, 214] width 55 height 16
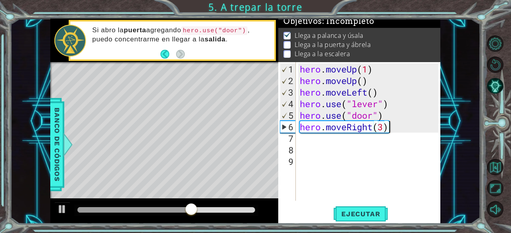
click at [387, 128] on div "hero . moveUp ( 1 ) hero . moveUp ( ) hero . moveLeft ( ) hero . use ( "lever" …" at bounding box center [370, 144] width 144 height 162
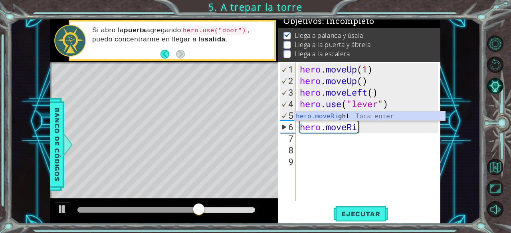
scroll to position [0, 1]
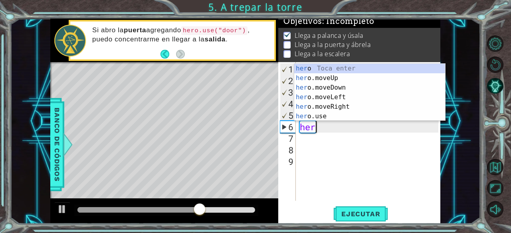
type textarea "h"
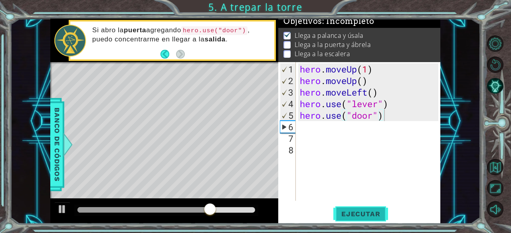
click at [362, 218] on button "Ejecutar" at bounding box center [360, 214] width 55 height 16
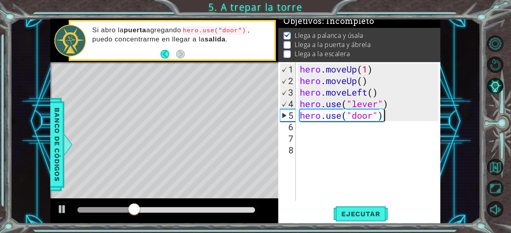
click at [394, 103] on div "hero . moveUp ( 1 ) hero . moveUp ( ) hero . moveLeft ( ) hero . use ( "lever" …" at bounding box center [370, 144] width 144 height 162
type textarea "hero.use("lever")"
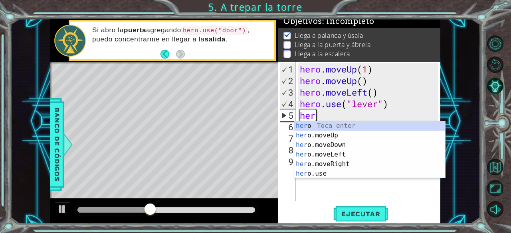
scroll to position [0, 0]
type textarea "hero"
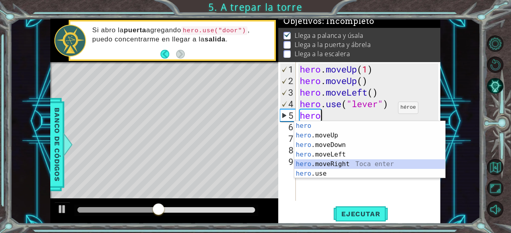
click at [338, 166] on div "hero Toca enter hero .moveUp Toca enter hero .moveDown Toca enter hero .moveLef…" at bounding box center [369, 159] width 151 height 77
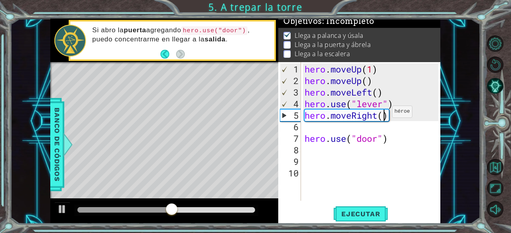
click at [385, 115] on div "hero . moveUp ( 1 ) hero . moveUp ( ) hero . moveLeft ( ) hero . use ( "lever" …" at bounding box center [373, 144] width 140 height 162
type textarea "hero.moveRight(3)"
click at [373, 211] on span "Ejecutar" at bounding box center [360, 214] width 55 height 8
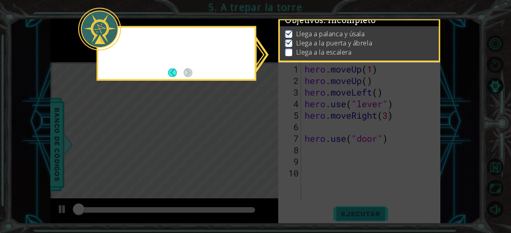
scroll to position [7, 0]
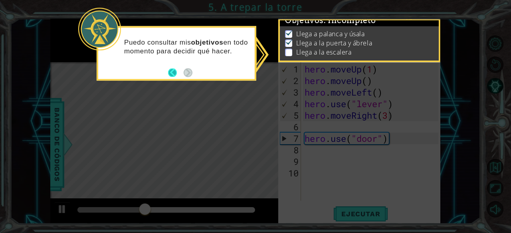
click at [173, 69] on button "Back" at bounding box center [176, 72] width 16 height 9
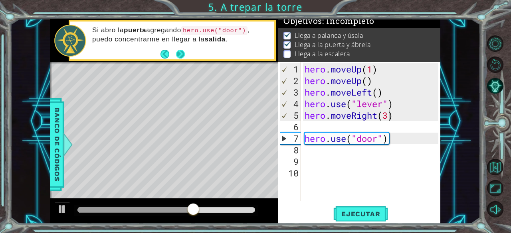
click at [180, 57] on button "Next" at bounding box center [180, 55] width 12 height 12
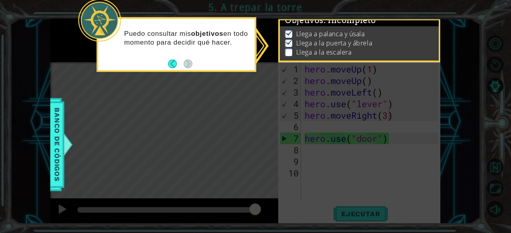
click at [308, 110] on icon at bounding box center [255, 116] width 511 height 233
click at [175, 61] on button "Back" at bounding box center [176, 63] width 16 height 9
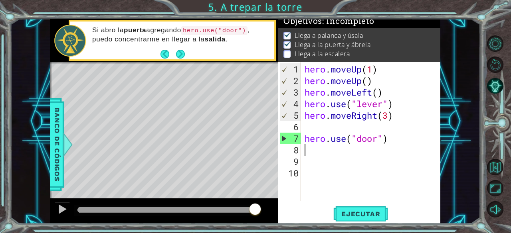
click at [392, 144] on div "hero . moveUp ( 1 ) hero . moveUp ( ) hero . moveLeft ( ) hero . use ( "lever" …" at bounding box center [373, 144] width 140 height 162
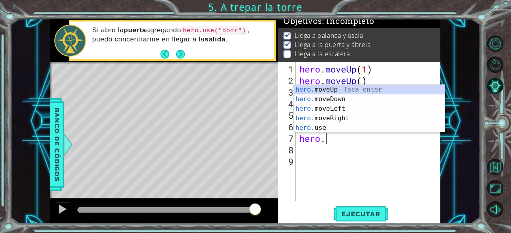
type textarea "h"
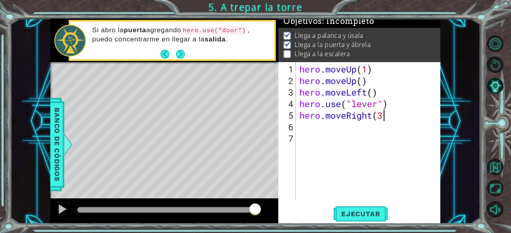
type textarea "hero.moveRight(3)"
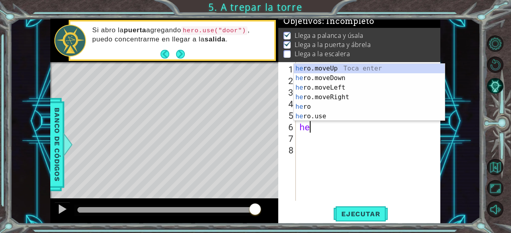
scroll to position [0, 0]
type textarea "hero"
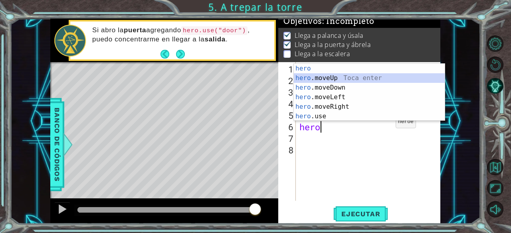
click at [355, 80] on div "hero Toca enter hero .moveUp Toca enter hero .moveDown Toca enter hero .moveLef…" at bounding box center [369, 102] width 151 height 77
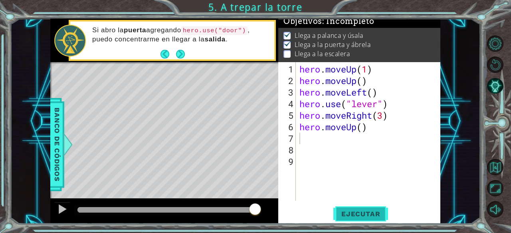
click at [353, 215] on span "Ejecutar" at bounding box center [360, 214] width 55 height 8
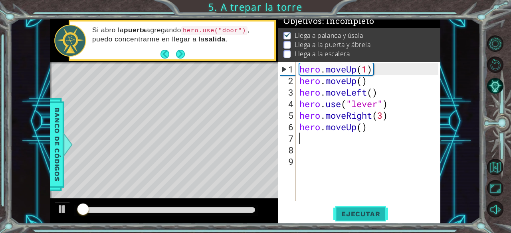
scroll to position [7, 0]
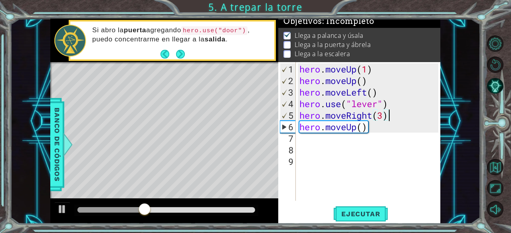
click at [390, 116] on div "hero . moveUp ( 1 ) hero . moveUp ( ) hero . moveLeft ( ) hero . use ( "lever" …" at bounding box center [370, 144] width 145 height 162
type textarea "hero.moveRight(3)"
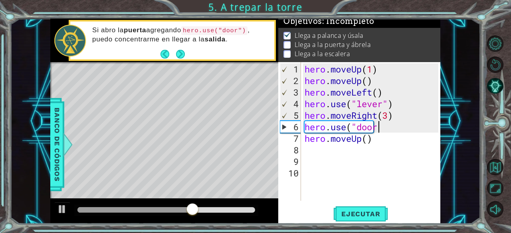
scroll to position [0, 3]
type textarea "hero.use("door")"
click at [355, 213] on span "Ejecutar" at bounding box center [360, 214] width 55 height 8
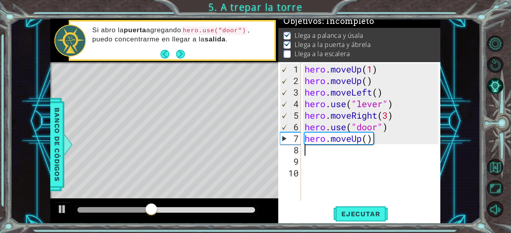
click at [366, 144] on div "hero . moveUp ( 1 ) hero . moveUp ( ) hero . moveLeft ( ) hero . use ( "lever" …" at bounding box center [373, 144] width 140 height 162
click at [367, 138] on div "hero . moveUp ( 1 ) hero . moveUp ( ) hero . moveLeft ( ) hero . use ( "lever" …" at bounding box center [373, 144] width 140 height 162
type textarea "hero.moveUp()"
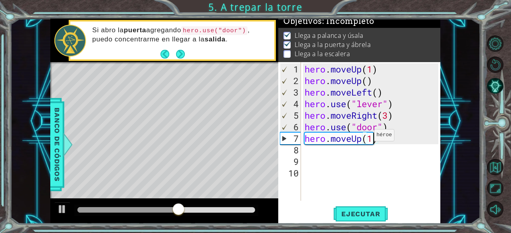
scroll to position [0, 2]
click at [381, 142] on div "hero . moveUp ( 1 ) hero . moveUp ( ) hero . moveLeft ( ) hero . use ( "lever" …" at bounding box center [373, 144] width 140 height 162
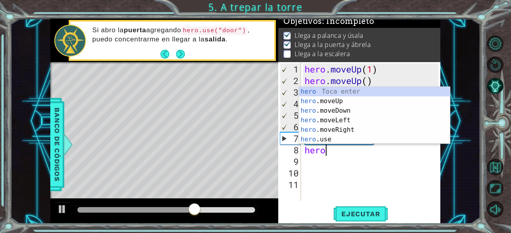
type textarea "hero."
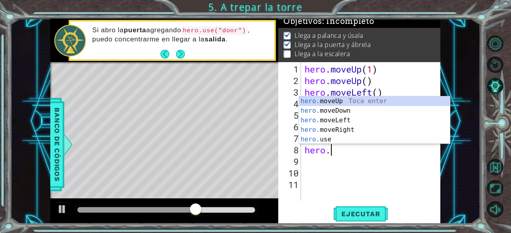
scroll to position [0, 1]
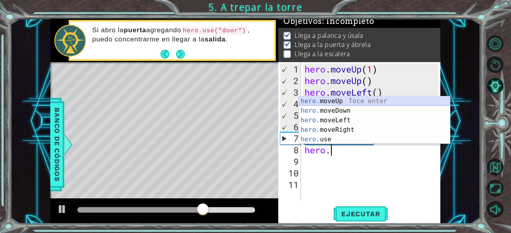
click at [351, 101] on div "hero. moveUp Toca enter hero. moveDown Toca enter hero. moveLeft Toca enter her…" at bounding box center [374, 130] width 151 height 67
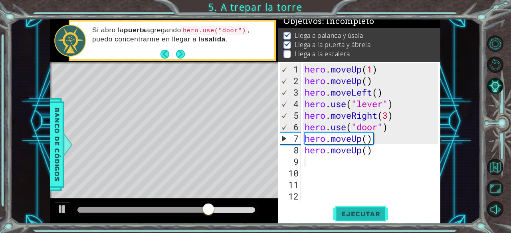
click at [351, 213] on span "Ejecutar" at bounding box center [360, 214] width 55 height 8
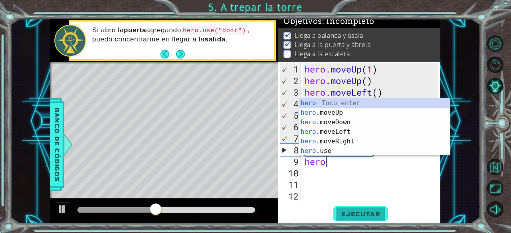
scroll to position [0, 1]
type textarea "hero."
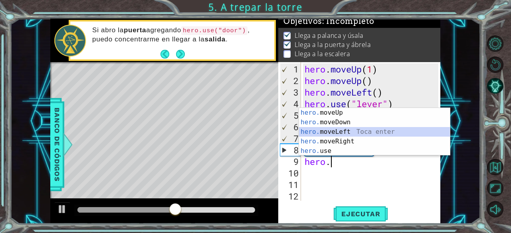
click at [352, 134] on div "hero. moveUp Toca enter hero. moveDown Toca enter hero. moveLeft Toca enter her…" at bounding box center [374, 141] width 151 height 67
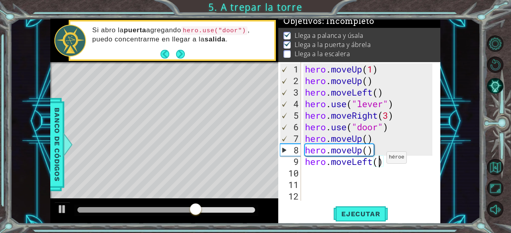
click at [379, 161] on div "hero . moveUp ( 1 ) hero . moveUp ( ) hero . moveLeft ( ) hero . use ( "lever" …" at bounding box center [369, 144] width 133 height 162
type textarea "hero.moveLeft(3)"
click at [370, 219] on button "Ejecutar" at bounding box center [360, 214] width 55 height 16
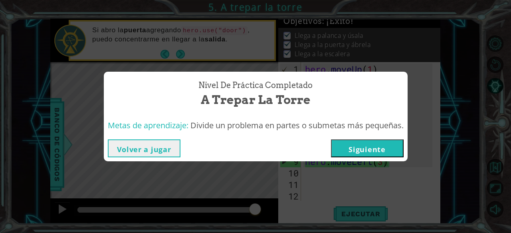
click at [371, 149] on button "Siguiente" at bounding box center [367, 149] width 73 height 18
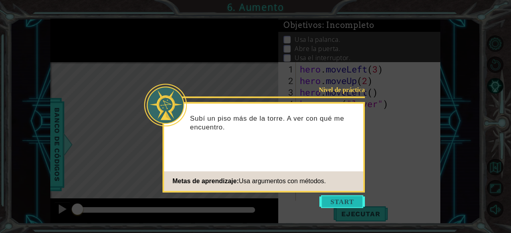
click at [342, 201] on button "Start" at bounding box center [341, 201] width 45 height 13
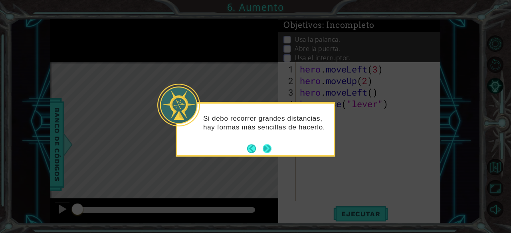
click at [271, 150] on button "Next" at bounding box center [266, 148] width 9 height 9
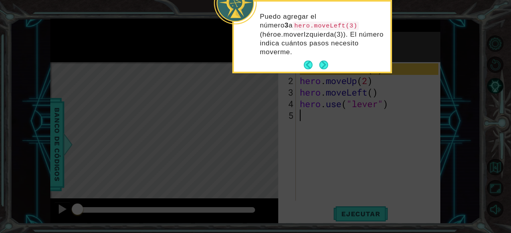
click at [322, 57] on div "Puedo agregar el número 3 a hero.moveLeft(3) (héroe.moverIzquierda(3)). El núme…" at bounding box center [312, 38] width 156 height 67
click at [322, 65] on button "Next" at bounding box center [323, 65] width 9 height 9
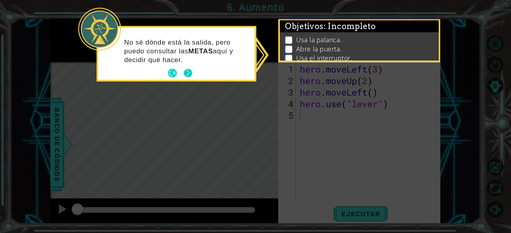
click at [189, 74] on button "Next" at bounding box center [187, 73] width 9 height 9
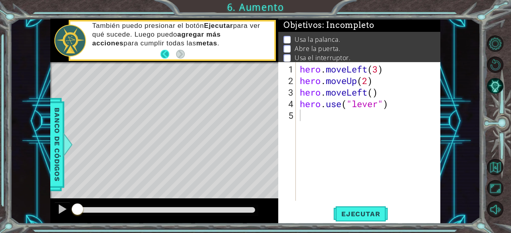
click at [168, 55] on button "Back" at bounding box center [168, 54] width 16 height 9
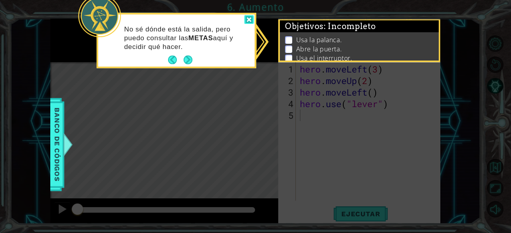
click at [244, 17] on div at bounding box center [249, 19] width 10 height 9
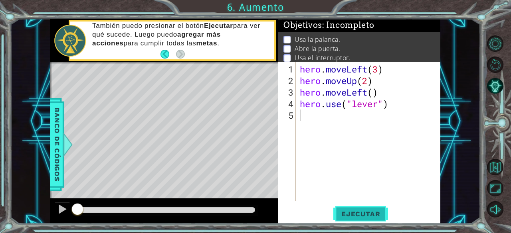
click at [361, 207] on button "Ejecutar" at bounding box center [360, 214] width 55 height 16
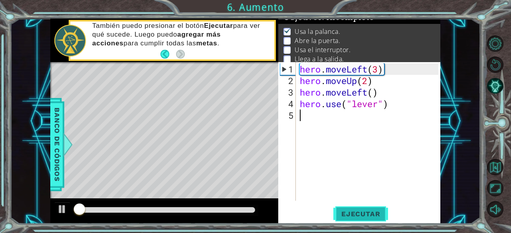
scroll to position [12, 0]
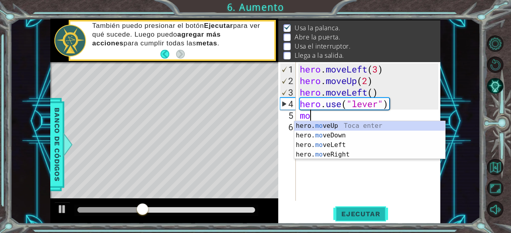
type textarea "m"
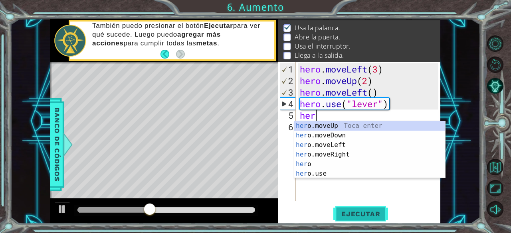
scroll to position [0, 0]
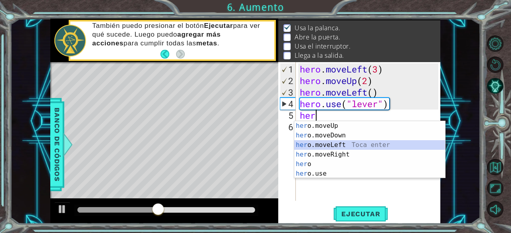
click at [338, 144] on div "her o.moveUp Toca enter her o.moveDown Toca enter her o.moveLeft [PERSON_NAME] …" at bounding box center [369, 159] width 151 height 77
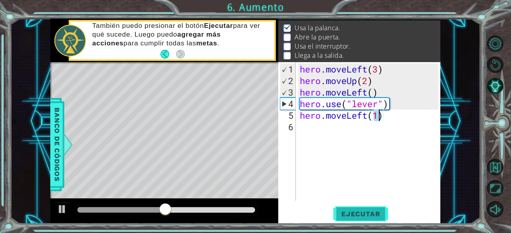
type textarea "hero.moveLeft(1)"
click at [358, 212] on span "Ejecutar" at bounding box center [360, 214] width 55 height 8
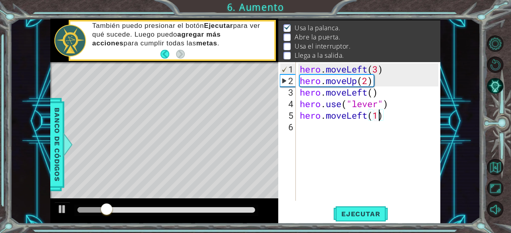
click at [122, 209] on div at bounding box center [165, 210] width 177 height 6
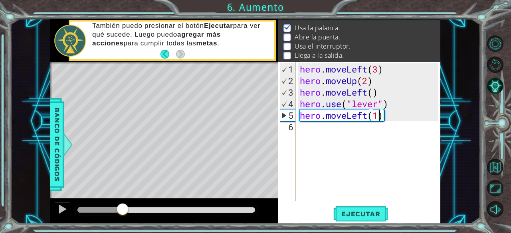
click at [137, 209] on div at bounding box center [165, 210] width 177 height 6
click at [63, 211] on div at bounding box center [62, 209] width 10 height 10
click at [394, 120] on div "hero . moveLeft ( 3 ) hero . moveUp ( 2 ) hero . moveLeft ( ) hero . use ( "lev…" at bounding box center [370, 144] width 144 height 162
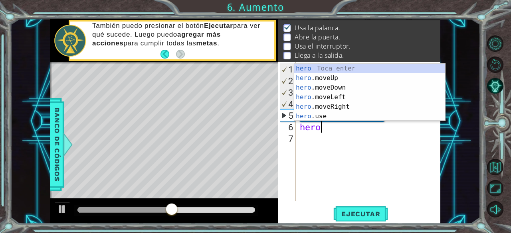
scroll to position [0, 1]
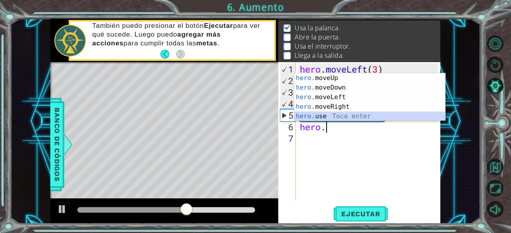
click at [360, 120] on div "hero. moveUp Toca enter hero. moveDown Toca enter hero. moveLeft Toca enter her…" at bounding box center [369, 106] width 151 height 67
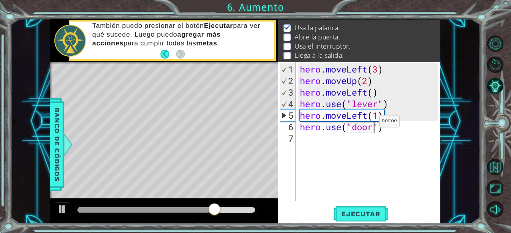
scroll to position [0, 3]
type textarea "hero.use("door")"
click at [362, 220] on button "Ejecutar" at bounding box center [360, 214] width 55 height 16
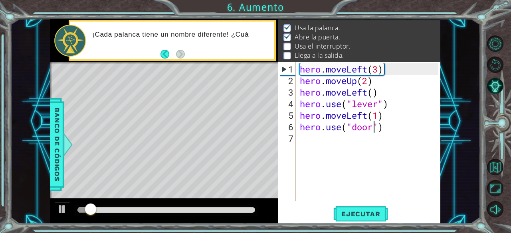
click at [124, 209] on div at bounding box center [165, 210] width 177 height 6
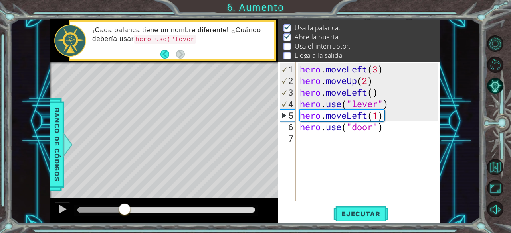
click at [145, 211] on div at bounding box center [165, 210] width 177 height 6
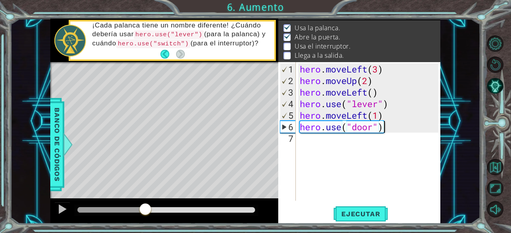
click at [401, 129] on div "hero . moveLeft ( 3 ) hero . moveUp ( 2 ) hero . moveLeft ( ) hero . use ( "lev…" at bounding box center [370, 144] width 144 height 162
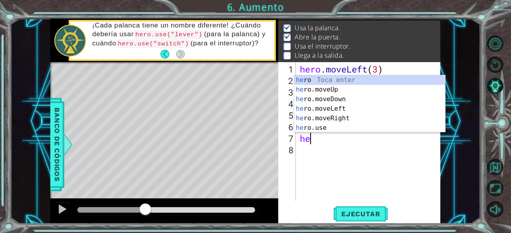
scroll to position [0, 0]
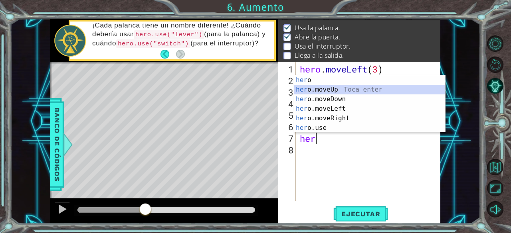
click at [365, 90] on div "her o Toca enter her o.moveUp Toca enter her o.moveDown Toca enter her o.moveLe…" at bounding box center [369, 113] width 151 height 77
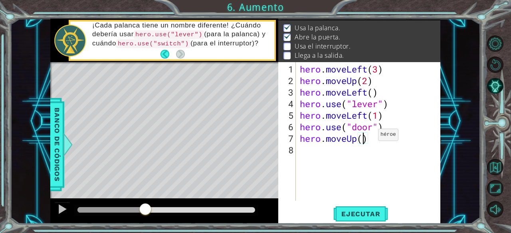
type textarea "hero.moveUp(2)"
click at [375, 140] on div "hero . moveLeft ( 3 ) hero . moveUp ( 2 ) hero . moveLeft ( ) hero . use ( "lev…" at bounding box center [370, 144] width 144 height 162
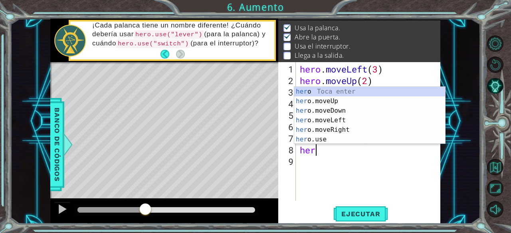
scroll to position [0, 0]
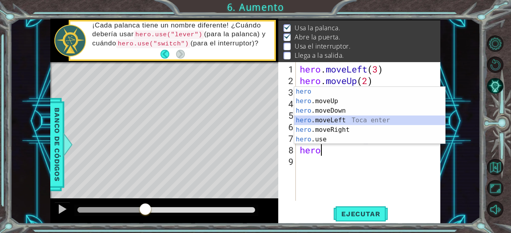
click at [350, 125] on div "hero Toca enter hero .moveUp Toca enter hero .moveDown Toca enter hero .moveLef…" at bounding box center [369, 125] width 151 height 77
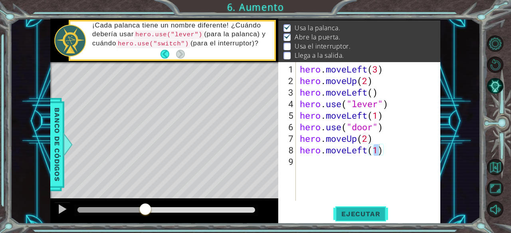
click at [375, 221] on button "Ejecutar" at bounding box center [360, 214] width 55 height 16
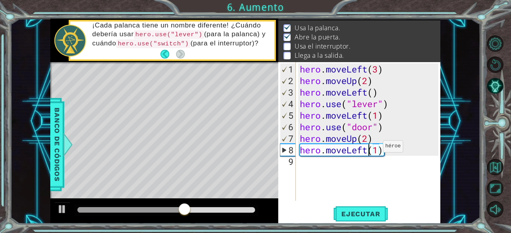
click at [370, 150] on div "hero . moveLeft ( 3 ) hero . moveUp ( 2 ) hero . moveLeft ( ) hero . use ( "lev…" at bounding box center [370, 144] width 144 height 162
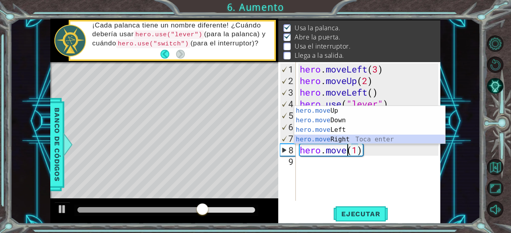
click at [358, 139] on div "hero.move Up Toca enter hero.move Down Toca enter hero.move Left Toca enter her…" at bounding box center [369, 134] width 151 height 57
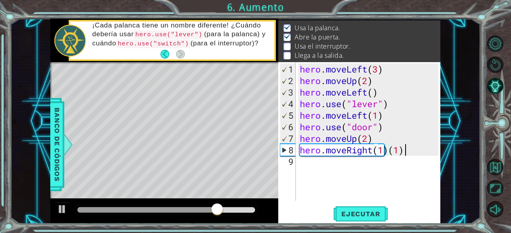
click at [405, 150] on div "hero . moveLeft ( 3 ) hero . moveUp ( 2 ) hero . moveLeft ( ) hero . use ( "lev…" at bounding box center [370, 144] width 144 height 162
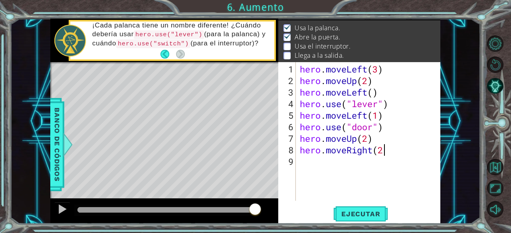
scroll to position [0, 3]
type textarea "hero.moveRight(2)"
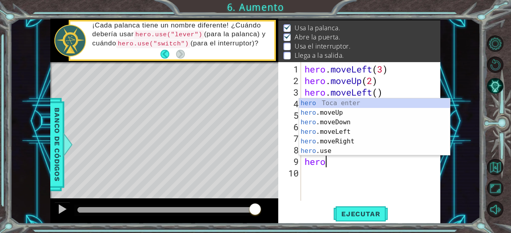
scroll to position [0, 1]
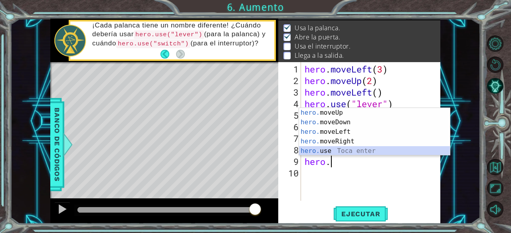
click at [372, 151] on div "hero. moveUp Toca enter hero. moveDown Toca enter hero. moveLeft Toca enter her…" at bounding box center [374, 141] width 151 height 67
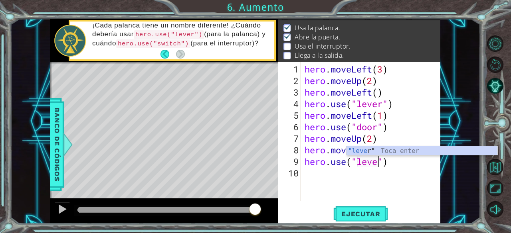
scroll to position [0, 4]
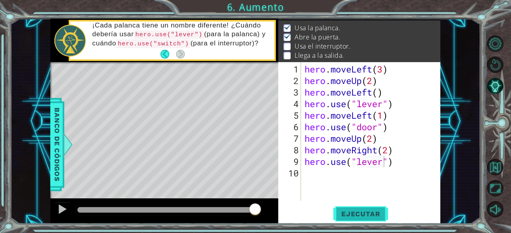
click at [363, 216] on span "Ejecutar" at bounding box center [360, 214] width 55 height 8
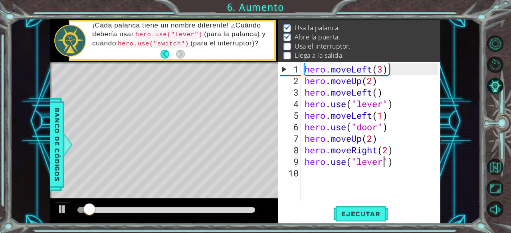
click at [113, 210] on div at bounding box center [165, 210] width 177 height 6
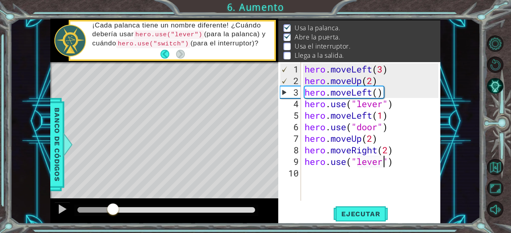
click at [137, 212] on div at bounding box center [165, 210] width 177 height 6
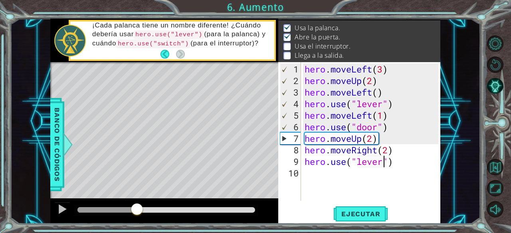
click at [154, 207] on div at bounding box center [165, 210] width 177 height 6
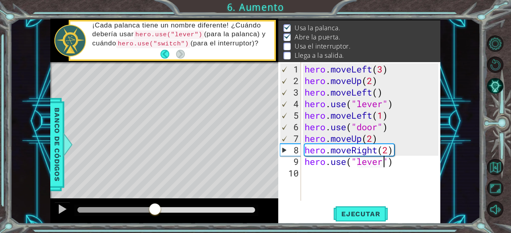
click at [173, 211] on div at bounding box center [165, 210] width 177 height 6
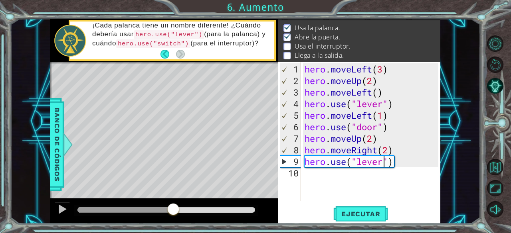
click at [214, 211] on div at bounding box center [165, 210] width 177 height 6
click at [200, 207] on div at bounding box center [145, 210] width 136 height 6
click at [64, 214] on div at bounding box center [62, 209] width 10 height 10
click at [175, 212] on div at bounding box center [143, 210] width 133 height 6
click at [58, 212] on div at bounding box center [62, 209] width 10 height 10
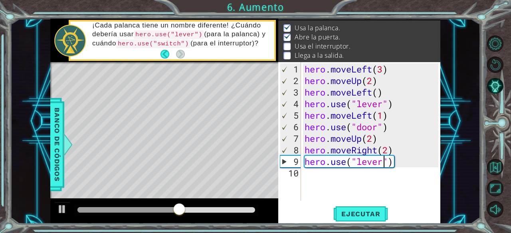
click at [116, 211] on div at bounding box center [128, 210] width 102 height 6
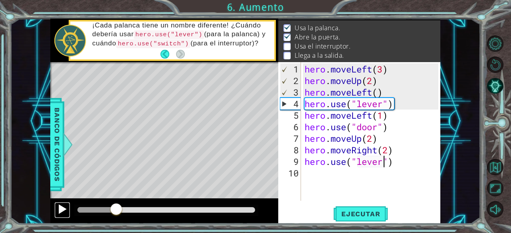
click at [62, 210] on div at bounding box center [62, 209] width 10 height 10
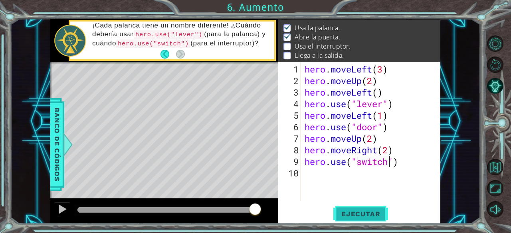
type textarea "hero.use("switch")"
click at [370, 216] on span "Ejecutar" at bounding box center [360, 214] width 55 height 8
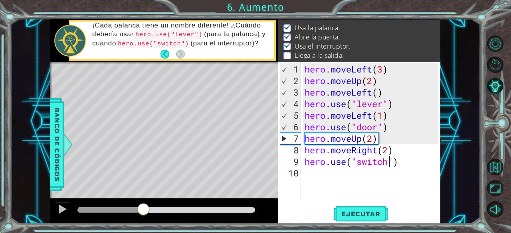
click at [144, 207] on div at bounding box center [165, 210] width 177 height 6
click at [61, 209] on div at bounding box center [62, 209] width 10 height 10
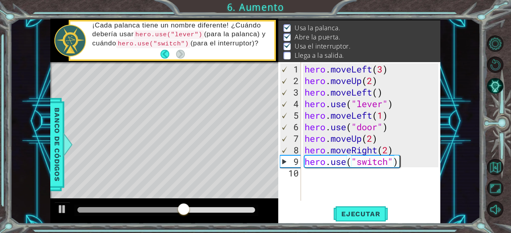
click at [404, 159] on div "hero . moveLeft ( 3 ) hero . moveUp ( 2 ) hero . moveLeft ( ) hero . use ( "lev…" at bounding box center [373, 144] width 140 height 162
type textarea "m"
type textarea "e"
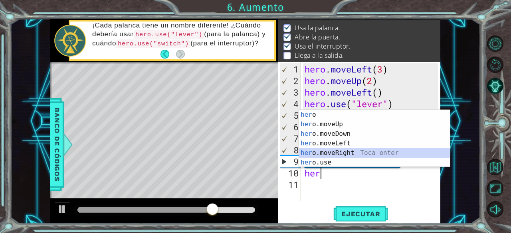
click at [372, 158] on div "her o Toca enter her o.moveUp Toca enter her o.moveDown Toca enter her o.moveLe…" at bounding box center [374, 148] width 151 height 77
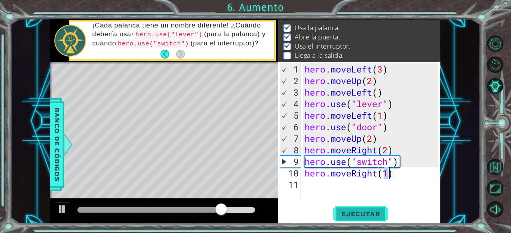
type textarea "hero.moveRight(1)"
click at [365, 219] on button "Ejecutar" at bounding box center [360, 214] width 55 height 16
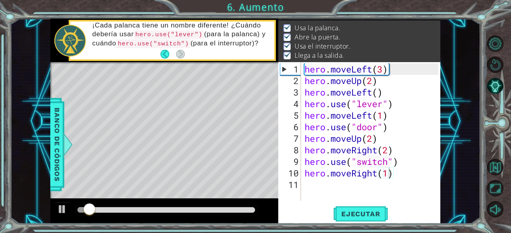
click at [216, 205] on div at bounding box center [164, 212] width 228 height 26
click at [220, 206] on div at bounding box center [166, 210] width 184 height 11
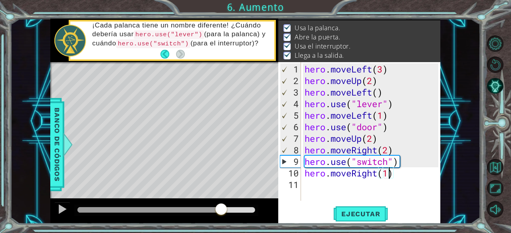
click at [221, 208] on div at bounding box center [165, 210] width 177 height 6
click at [66, 210] on div at bounding box center [62, 209] width 10 height 10
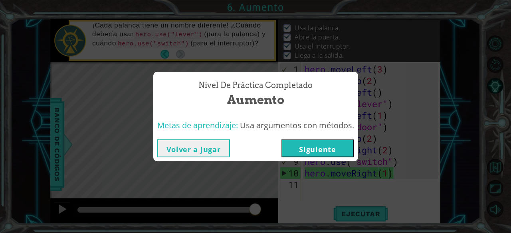
click at [315, 151] on button "Siguiente" at bounding box center [317, 149] width 73 height 18
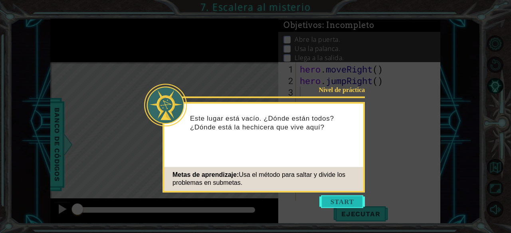
click at [338, 201] on button "Start" at bounding box center [341, 201] width 45 height 13
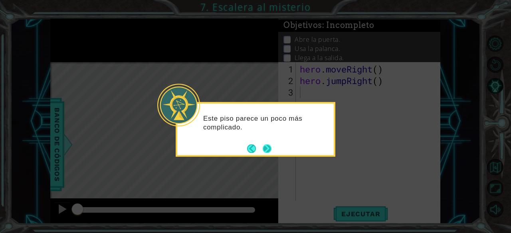
click at [265, 145] on button "Next" at bounding box center [266, 148] width 9 height 9
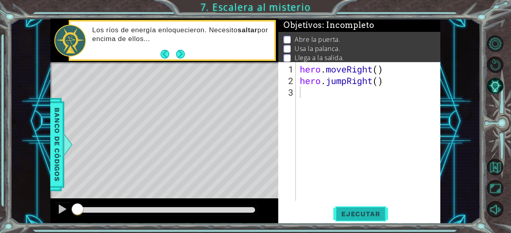
click at [362, 213] on span "Ejecutar" at bounding box center [360, 214] width 55 height 8
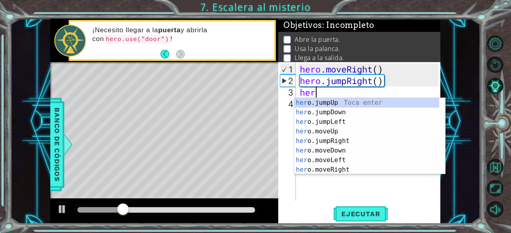
type textarea "hero"
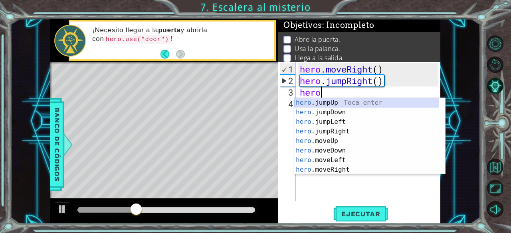
click at [347, 105] on div "hero .jumpUp Toca enter hero .jumpDown Toca enter hero .jumpLeft Toca enter her…" at bounding box center [366, 146] width 145 height 96
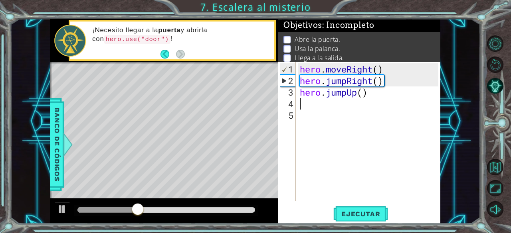
scroll to position [0, 0]
click at [364, 209] on button "Ejecutar" at bounding box center [360, 214] width 55 height 16
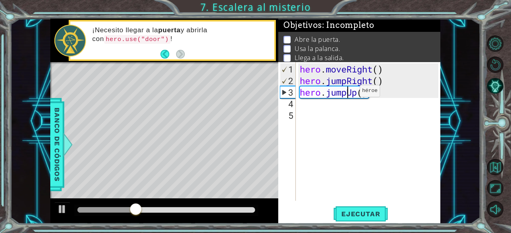
click at [347, 94] on div "hero . moveRight ( ) hero . jumpRight ( ) hero . jumpUp ( )" at bounding box center [370, 144] width 144 height 162
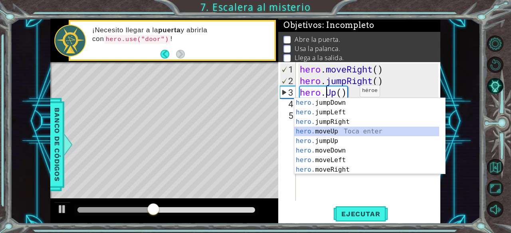
click at [340, 131] on div "hero. jumpDown Toca enter hero. jumpLeft Toca enter hero. jumpRight Toca enter …" at bounding box center [366, 146] width 145 height 96
type textarea "hero.moveUp(1)"
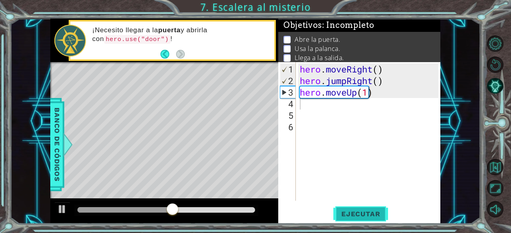
click at [347, 210] on button "Ejecutar" at bounding box center [360, 214] width 55 height 16
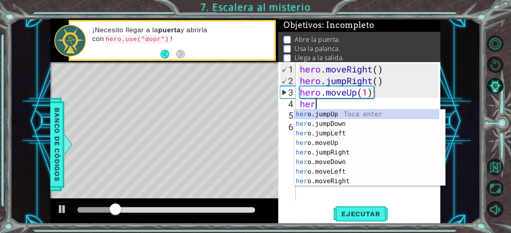
scroll to position [0, 0]
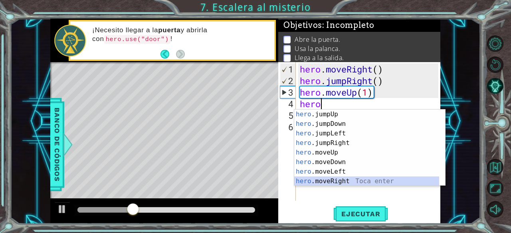
click at [346, 181] on div "hero .jumpUp Toca enter hero .jumpDown Toca enter hero .jumpLeft Toca enter her…" at bounding box center [366, 158] width 145 height 96
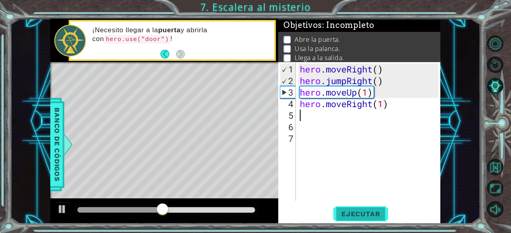
type textarea "hero.moveRight(1)"
click at [377, 217] on span "Ejecutar" at bounding box center [360, 214] width 55 height 8
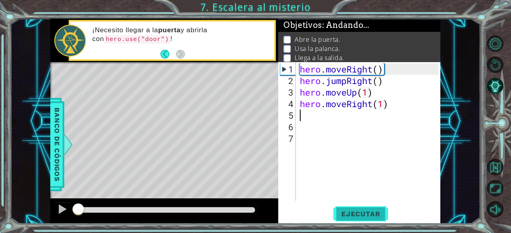
scroll to position [0, 0]
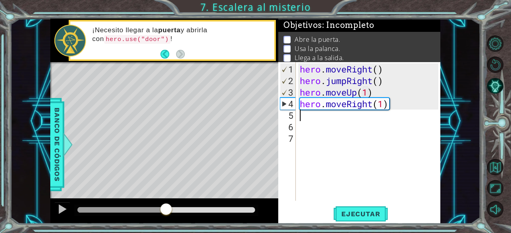
click at [166, 211] on div at bounding box center [165, 210] width 177 height 6
click at [61, 205] on div at bounding box center [62, 209] width 10 height 10
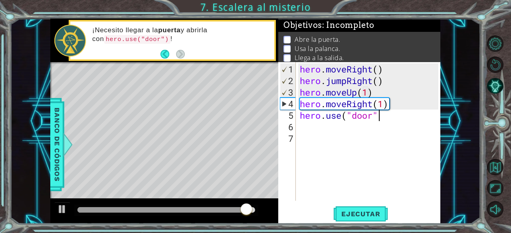
scroll to position [0, 3]
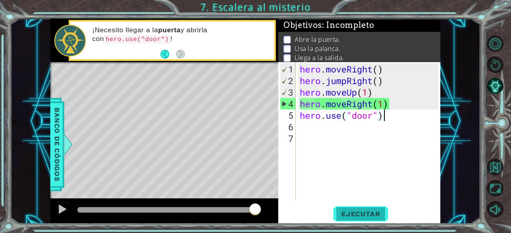
type textarea "hero.use("door")"
click at [340, 209] on button "Ejecutar" at bounding box center [360, 214] width 55 height 16
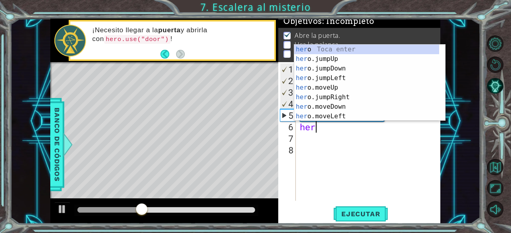
scroll to position [0, 0]
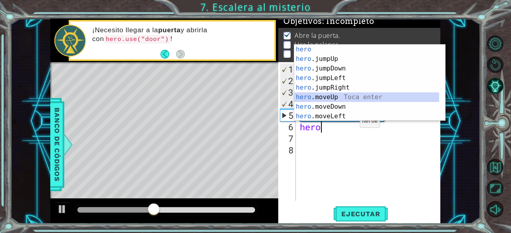
click at [340, 97] on div "hero Toca enter hero .jumpUp Toca enter hero .jumpDown Toca enter hero .jumpLef…" at bounding box center [366, 93] width 145 height 96
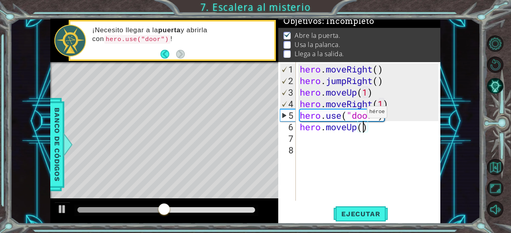
type textarea "hero.moveUp(2)"
click at [380, 128] on div "hero . moveRight ( ) hero . jumpRight ( ) hero . moveUp ( 1 ) hero . moveRight …" at bounding box center [370, 144] width 144 height 162
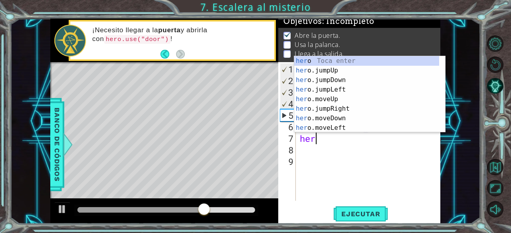
scroll to position [0, 0]
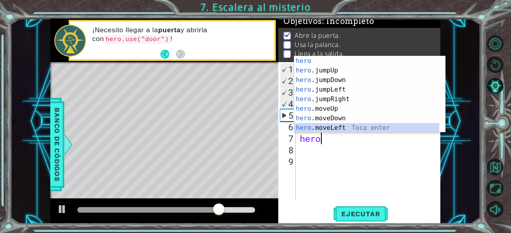
click at [349, 125] on div "hero Toca enter hero .jumpUp Toca enter hero .jumpDown Toca enter hero .jumpLef…" at bounding box center [366, 104] width 145 height 96
type textarea "hero.moveLeft(1)"
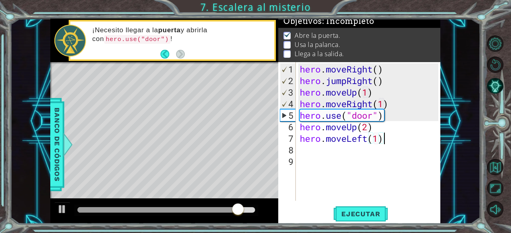
click at [386, 138] on div "hero . moveRight ( ) hero . jumpRight ( ) hero . moveUp ( 1 ) hero . moveRight …" at bounding box center [370, 144] width 144 height 162
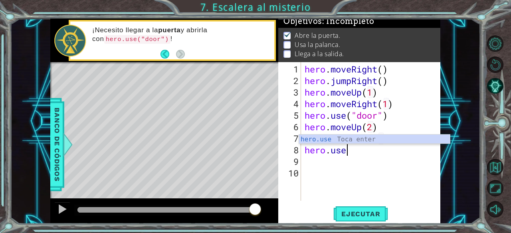
scroll to position [0, 2]
click at [377, 138] on div "hero.use Toca enter" at bounding box center [374, 149] width 151 height 29
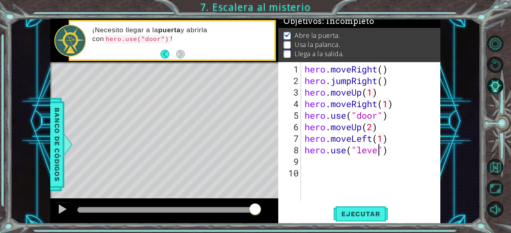
type textarea "hero.use("lever")"
click at [399, 153] on div "hero . moveRight ( ) hero . jumpRight ( ) hero . moveUp ( 1 ) hero . moveRight …" at bounding box center [373, 144] width 140 height 162
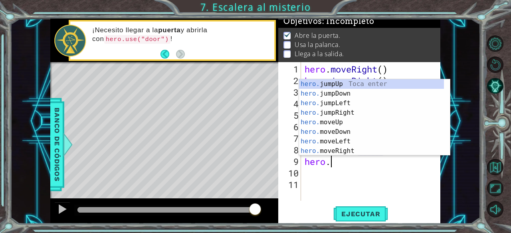
scroll to position [0, 1]
click at [352, 143] on div "hero. jumpUp Toca enter hero. jumpDown Toca enter hero. jumpLeft Toca enter her…" at bounding box center [371, 127] width 145 height 96
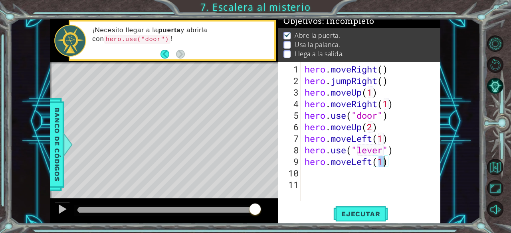
scroll to position [0, 3]
type textarea "hero.moveLeft(2)"
click at [366, 209] on button "Ejecutar" at bounding box center [360, 214] width 55 height 16
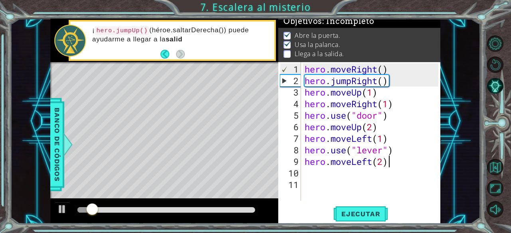
click at [393, 162] on div "hero . moveRight ( ) hero . jumpRight ( ) hero . moveUp ( 1 ) hero . moveRight …" at bounding box center [373, 144] width 140 height 162
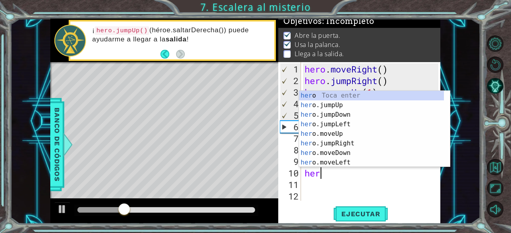
scroll to position [0, 0]
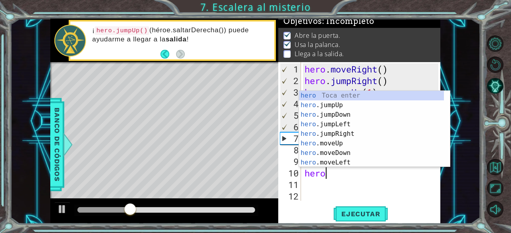
type textarea "hero."
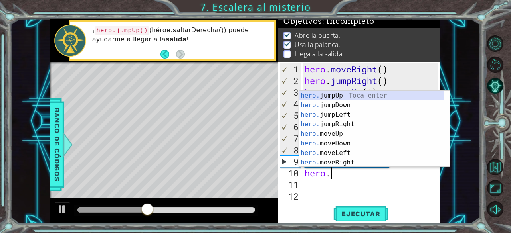
click at [347, 97] on div "hero. jumpUp Toca enter hero. jumpDown Toca enter hero. jumpLeft Toca enter her…" at bounding box center [371, 139] width 145 height 96
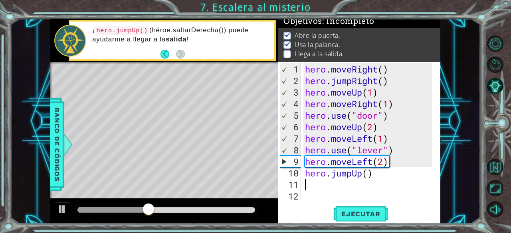
scroll to position [0, 0]
click at [362, 213] on span "Ejecutar" at bounding box center [360, 214] width 55 height 8
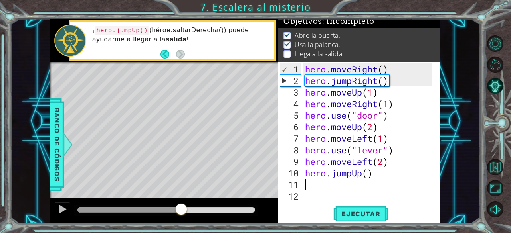
click at [181, 208] on div at bounding box center [165, 210] width 177 height 6
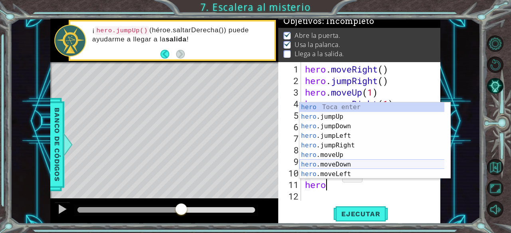
scroll to position [0, 1]
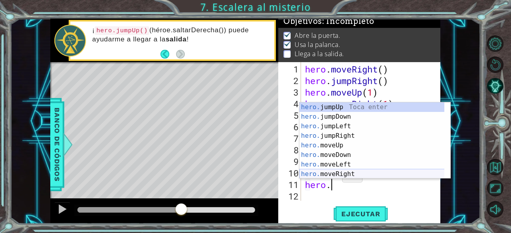
click at [355, 171] on div "hero. jumpUp Toca enter hero. jumpDown Toca enter hero. jumpLeft Toca enter her…" at bounding box center [371, 151] width 145 height 96
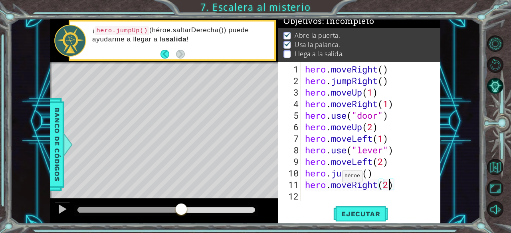
scroll to position [0, 3]
type textarea "hero.moveRight(2)"
click at [357, 210] on span "Ejecutar" at bounding box center [360, 214] width 55 height 8
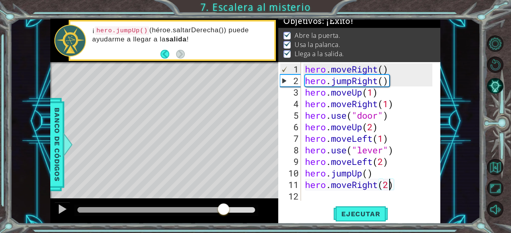
click at [223, 209] on div at bounding box center [165, 210] width 177 height 6
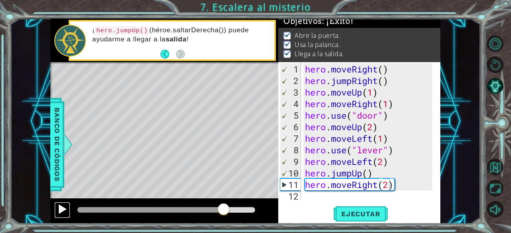
click at [64, 206] on div at bounding box center [62, 209] width 10 height 10
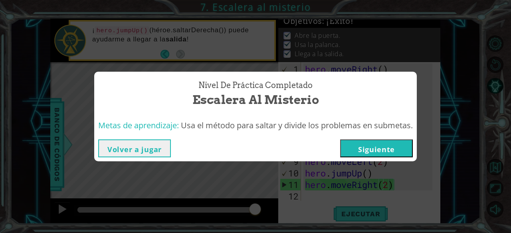
click at [361, 146] on button "Siguiente" at bounding box center [376, 149] width 73 height 18
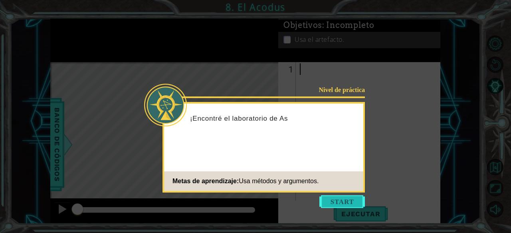
click at [340, 201] on button "Start" at bounding box center [341, 201] width 45 height 13
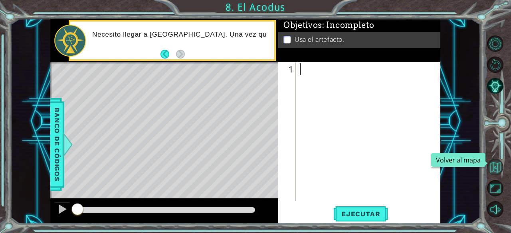
click at [495, 171] on button "Volver al mapa" at bounding box center [495, 167] width 16 height 16
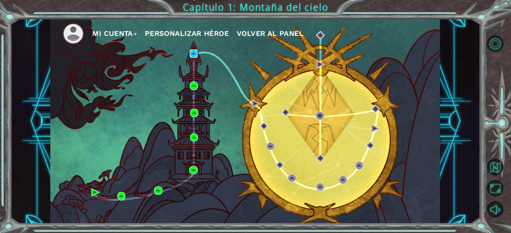
click at [194, 52] on img at bounding box center [193, 53] width 8 height 8
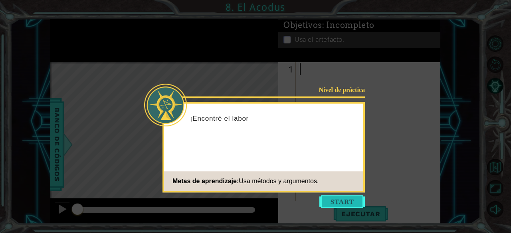
click at [342, 199] on button "Start" at bounding box center [341, 201] width 45 height 13
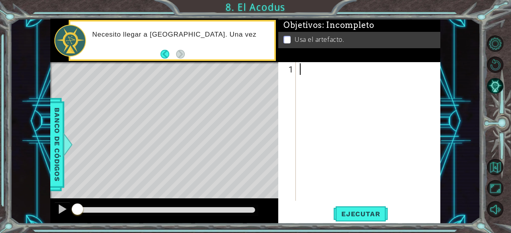
click at [315, 78] on div at bounding box center [370, 144] width 144 height 162
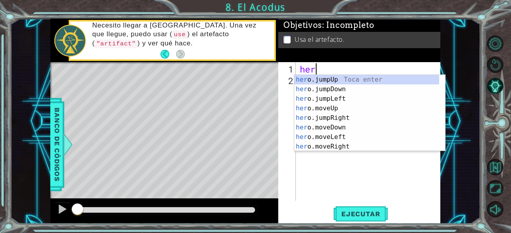
scroll to position [0, 0]
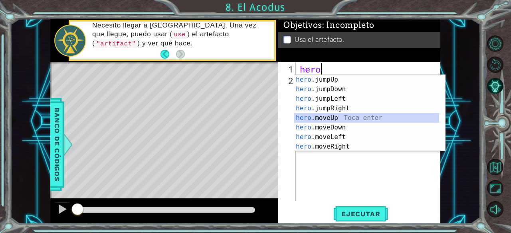
click at [322, 119] on div "hero .jumpUp Toca enter hero .jumpDown Toca enter hero .jumpLeft Toca enter her…" at bounding box center [366, 123] width 145 height 96
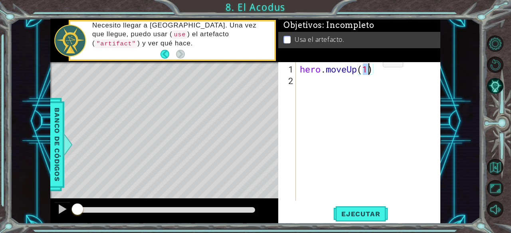
type textarea "hero.moveUp(2)"
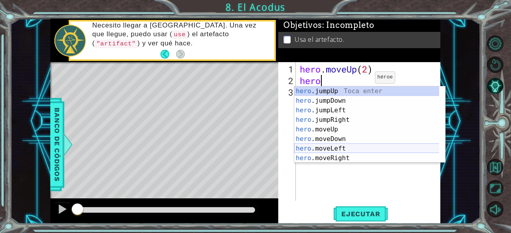
click at [342, 151] on div "hero .jumpUp Toca enter hero .jumpDown Toca enter hero .jumpLeft Toca enter her…" at bounding box center [366, 135] width 145 height 96
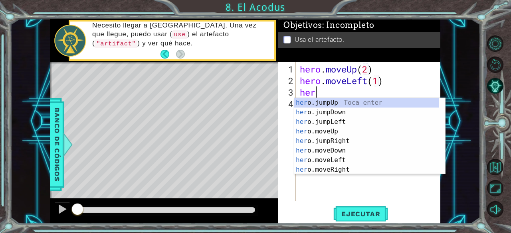
scroll to position [0, 4]
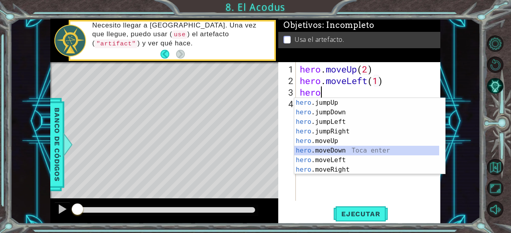
click at [337, 152] on div "hero .jumpUp Toca enter hero .jumpDown Toca enter hero .jumpLeft Toca enter her…" at bounding box center [366, 146] width 145 height 96
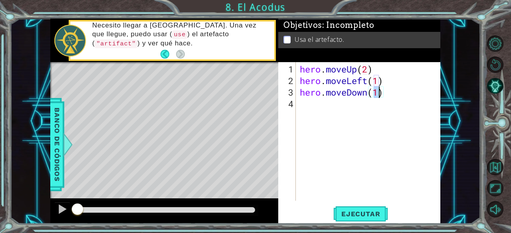
type textarea "hero.moveDown(2)"
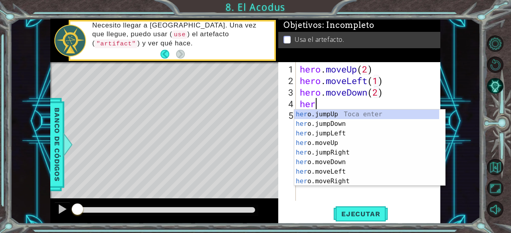
scroll to position [0, 0]
type textarea "hero"
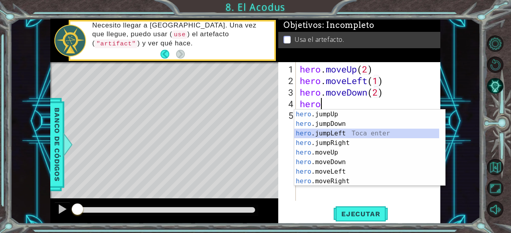
click at [350, 136] on div "hero .jumpUp Toca enter hero .jumpDown Toca enter hero .jumpLeft Toca enter her…" at bounding box center [366, 158] width 145 height 96
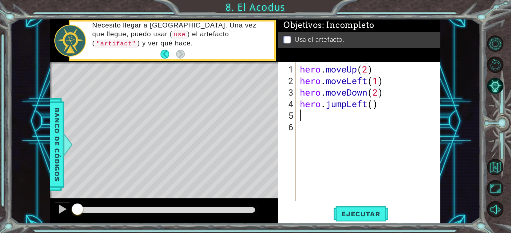
scroll to position [0, 0]
click at [362, 215] on span "Ejecutar" at bounding box center [360, 214] width 55 height 8
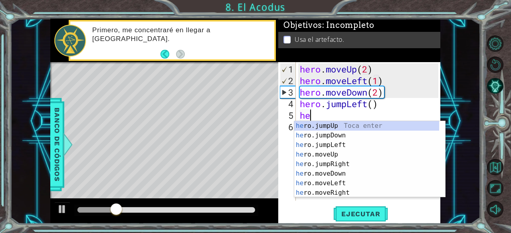
scroll to position [0, 0]
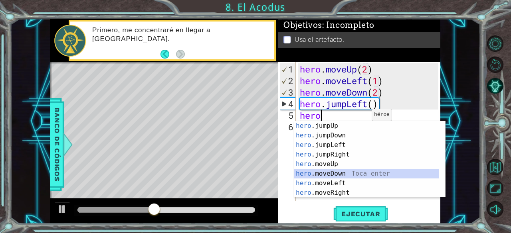
click at [343, 170] on div "hero .jumpUp Toca enter hero .jumpDown Toca enter hero .jumpLeft Toca enter her…" at bounding box center [366, 169] width 145 height 96
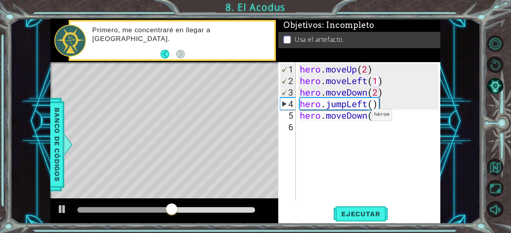
type textarea "hero.moveDown(2)"
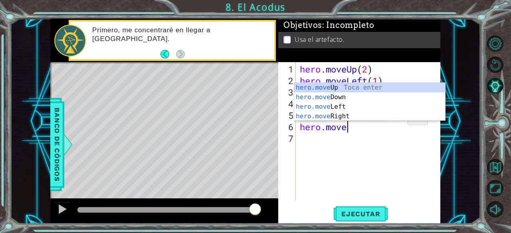
scroll to position [0, 2]
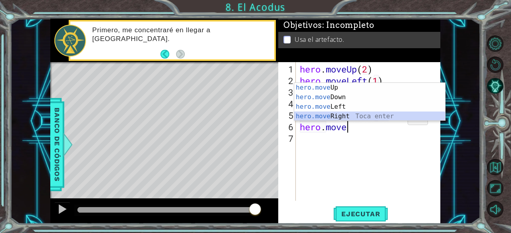
click at [335, 118] on div "hero.move Up Toca enter hero.move Down Toca enter hero.move Left Toca enter her…" at bounding box center [369, 111] width 151 height 57
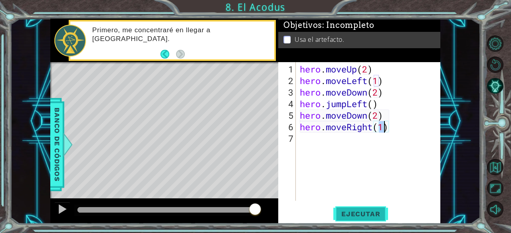
click at [355, 217] on span "Ejecutar" at bounding box center [360, 214] width 55 height 8
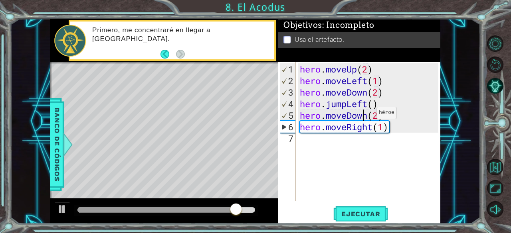
click at [364, 116] on div "hero . moveUp ( 2 ) hero . moveLeft ( 1 ) hero . moveDown ( 2 ) hero . jumpLeft…" at bounding box center [370, 144] width 144 height 162
click at [366, 116] on div "hero . moveUp ( 2 ) hero . moveLeft ( 1 ) hero . moveDown ( 2 ) hero . jumpLeft…" at bounding box center [370, 144] width 144 height 162
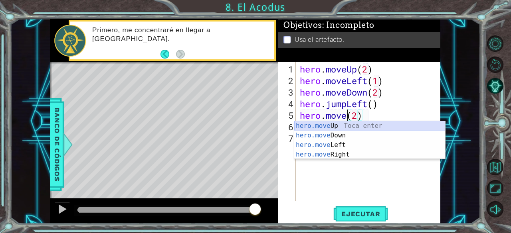
click at [355, 124] on div "hero.move Up Toca enter hero.move Down Toca enter hero.move Left Toca enter her…" at bounding box center [369, 149] width 151 height 57
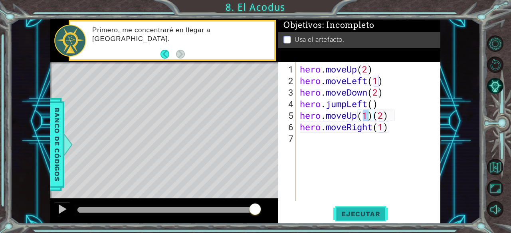
click at [350, 217] on span "Ejecutar" at bounding box center [360, 214] width 55 height 8
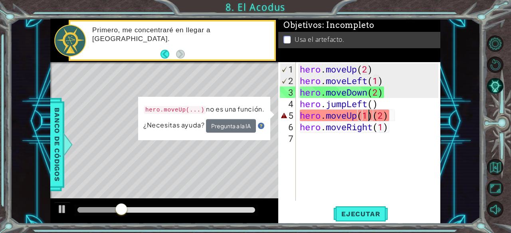
click at [389, 114] on div "hero . moveUp ( 2 ) hero . moveLeft ( 1 ) hero . moveDown ( 2 ) hero . jumpLeft…" at bounding box center [370, 144] width 144 height 162
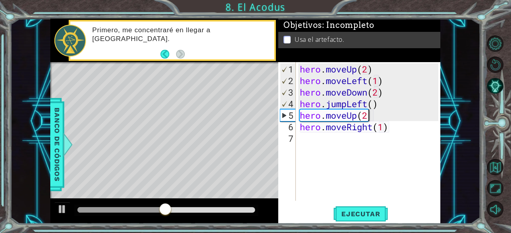
scroll to position [0, 3]
click at [353, 214] on span "Ejecutar" at bounding box center [360, 214] width 55 height 8
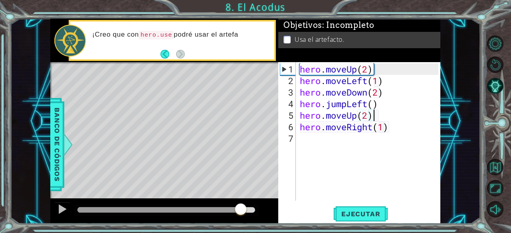
click at [241, 208] on div at bounding box center [165, 210] width 177 height 6
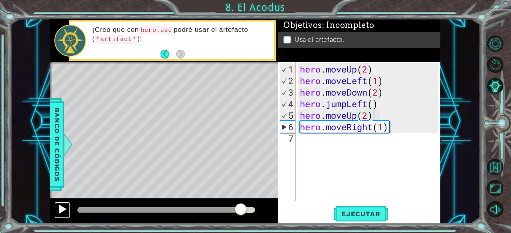
click at [62, 211] on div at bounding box center [62, 209] width 10 height 10
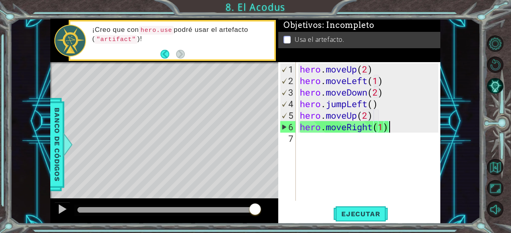
click at [392, 129] on div "hero . moveUp ( 2 ) hero . moveLeft ( 1 ) hero . moveDown ( 2 ) hero . jumpLeft…" at bounding box center [370, 144] width 144 height 162
type textarea "hero.moveRight(1)"
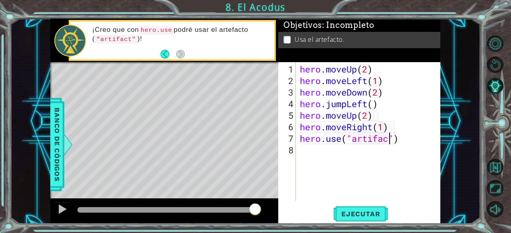
scroll to position [0, 4]
type textarea "hero.use("artifact")"
click at [357, 213] on span "Ejecutar" at bounding box center [360, 214] width 55 height 8
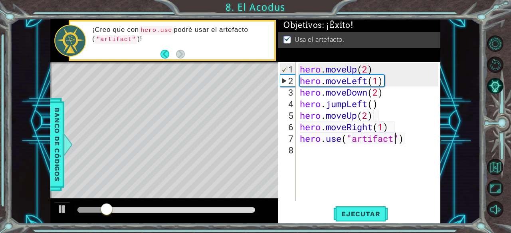
click at [239, 212] on div at bounding box center [165, 210] width 177 height 6
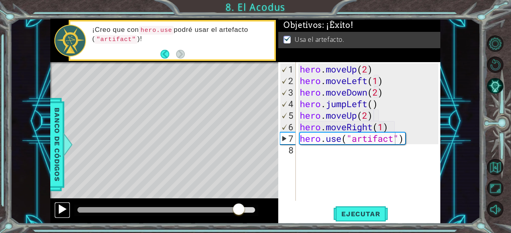
click at [61, 204] on div at bounding box center [62, 209] width 10 height 10
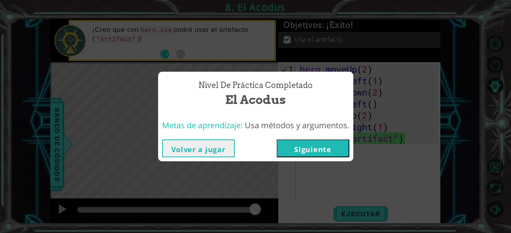
click at [310, 147] on button "Siguiente" at bounding box center [312, 149] width 73 height 18
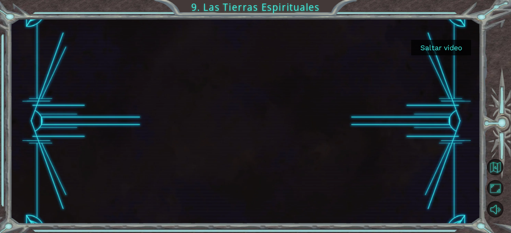
click at [449, 42] on button "Saltar video" at bounding box center [441, 48] width 60 height 16
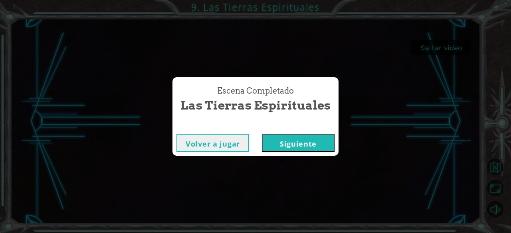
click at [310, 141] on button "Siguiente" at bounding box center [298, 143] width 73 height 18
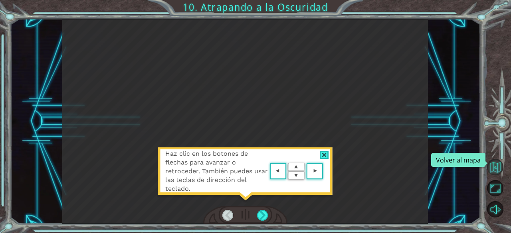
click at [497, 173] on button "Volver al mapa" at bounding box center [495, 167] width 16 height 16
